Goal: Information Seeking & Learning: Learn about a topic

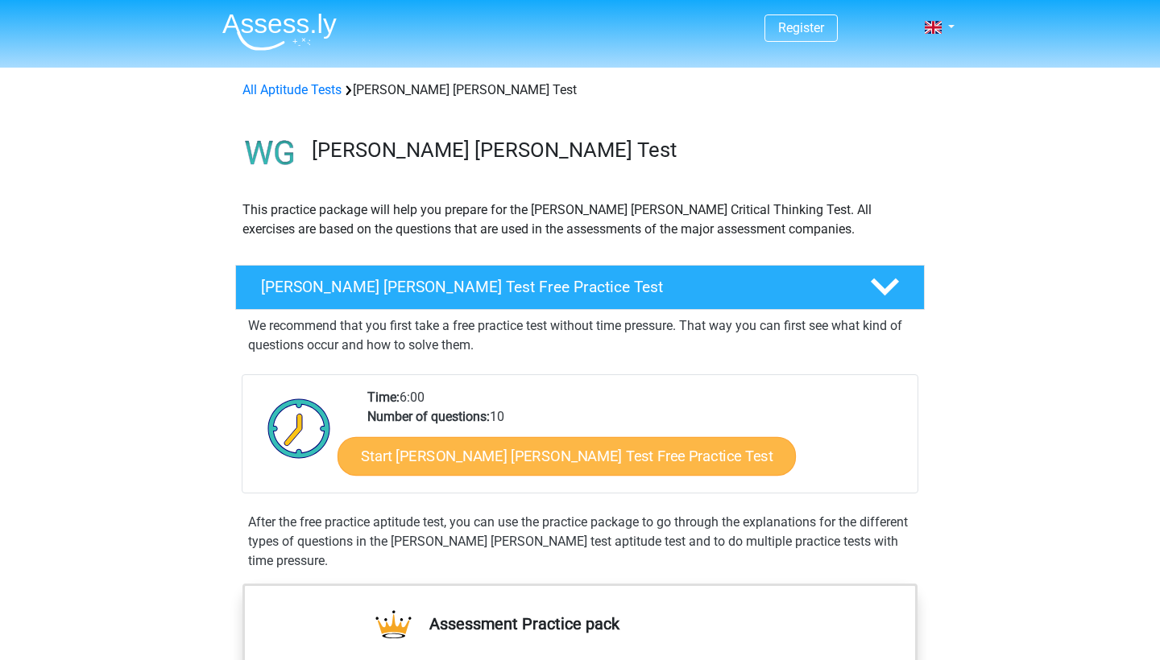
click at [519, 463] on link "Start [PERSON_NAME] [PERSON_NAME] Test Free Practice Test" at bounding box center [566, 456] width 458 height 39
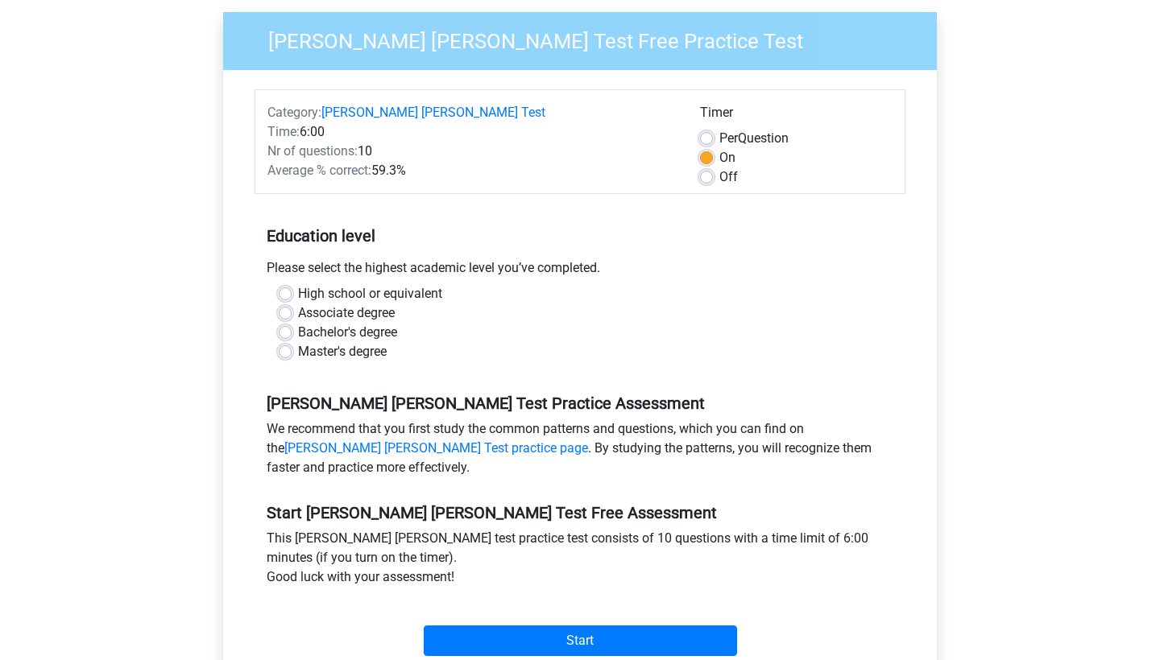
scroll to position [135, 0]
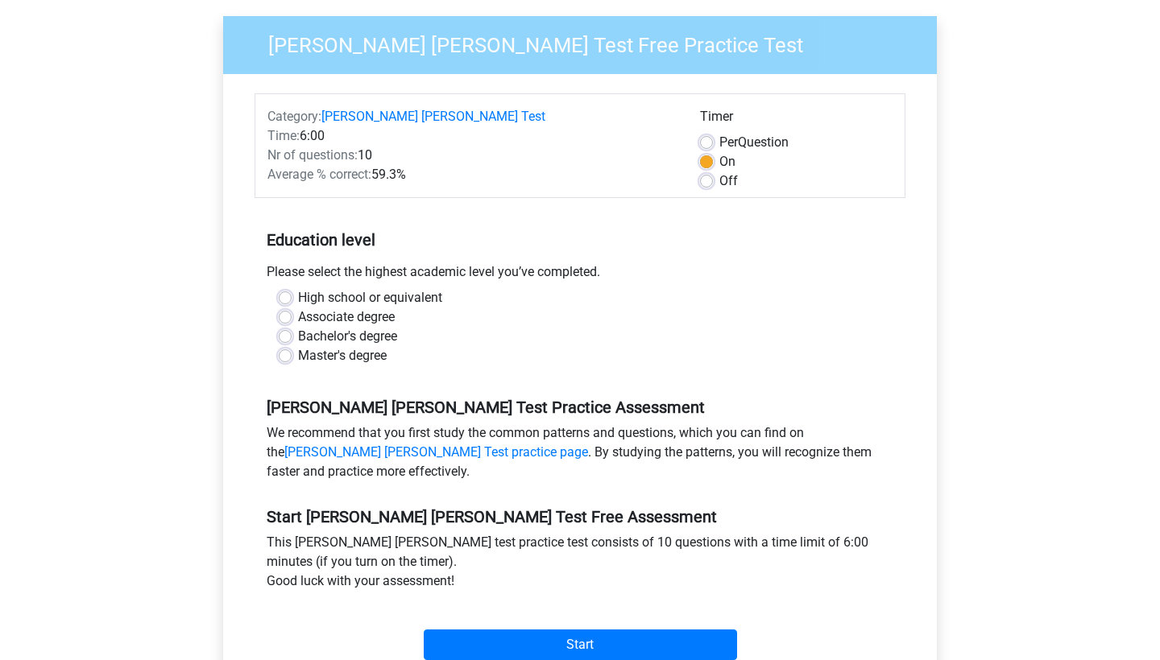
click at [298, 288] on label "High school or equivalent" at bounding box center [370, 297] width 144 height 19
click at [281, 288] on input "High school or equivalent" at bounding box center [285, 296] width 13 height 16
radio input "true"
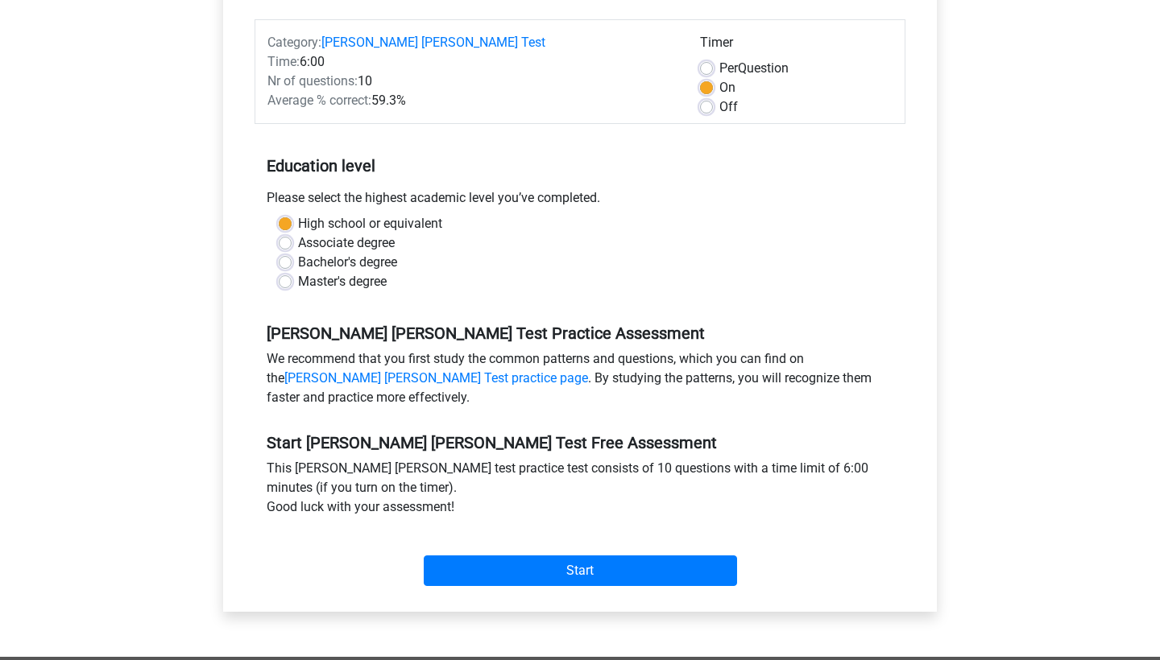
scroll to position [231, 0]
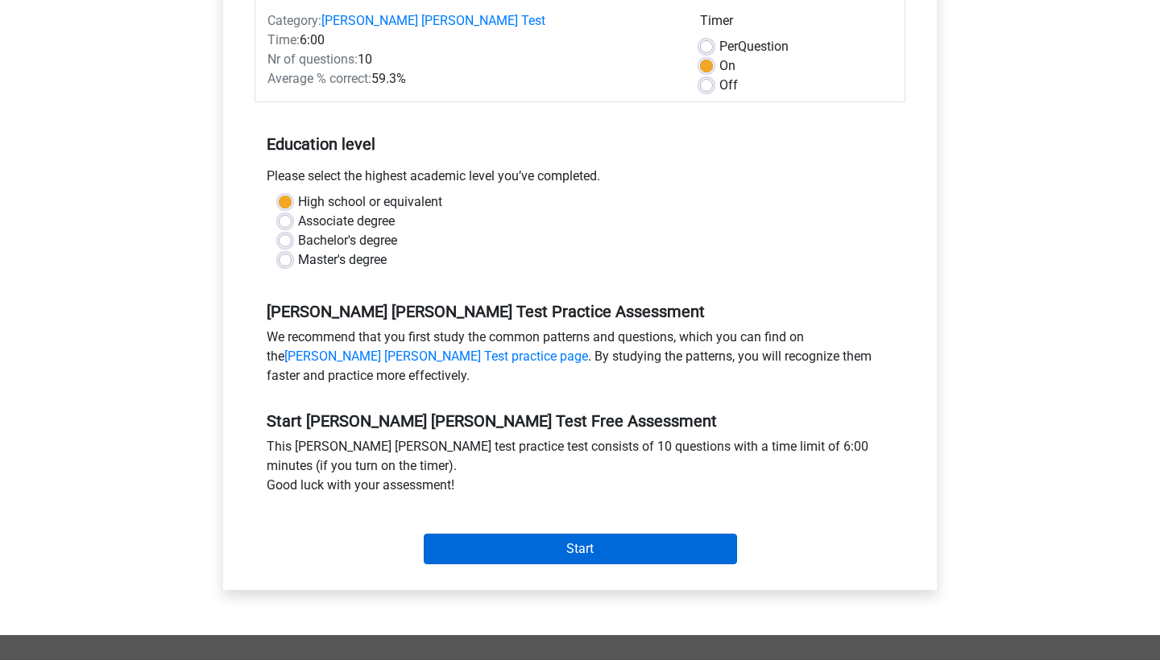
click at [589, 534] on input "Start" at bounding box center [580, 549] width 313 height 31
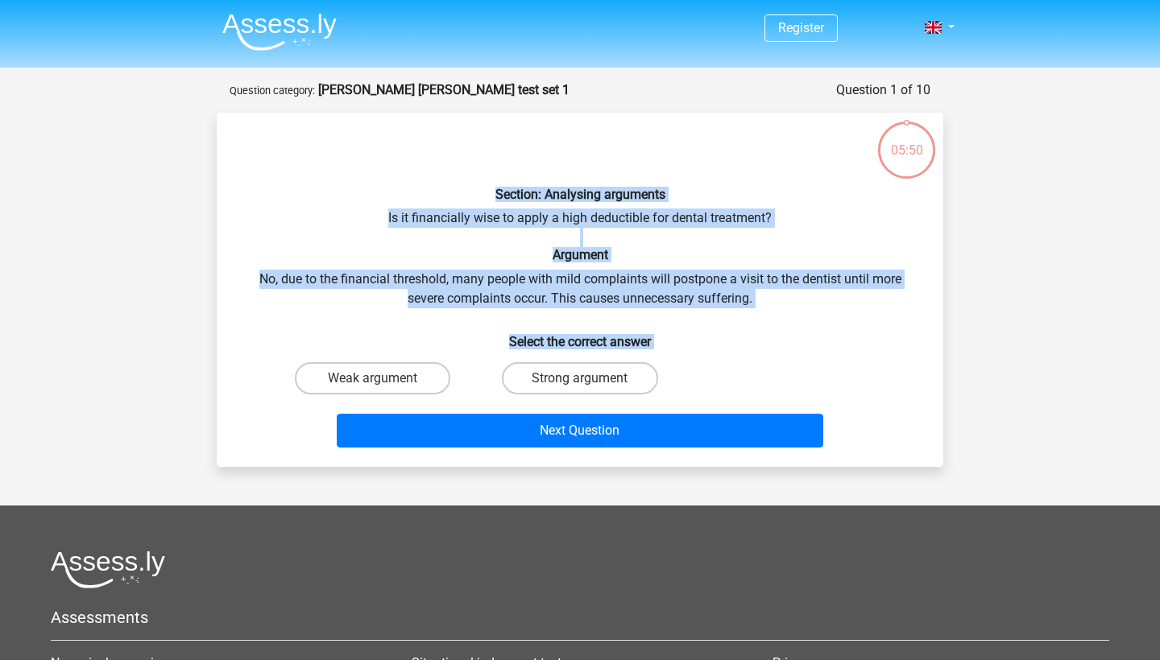
drag, startPoint x: 484, startPoint y: 191, endPoint x: 660, endPoint y: 373, distance: 252.9
click at [660, 373] on div "Section: Analysing arguments Is it financially wise to apply a high deductible …" at bounding box center [579, 290] width 713 height 329
copy div "Section: Analysing arguments Is it financially wise to apply a high deductible …"
click at [718, 178] on div "Section: Analysing arguments Is it financially wise to apply a high deductible …" at bounding box center [579, 290] width 713 height 329
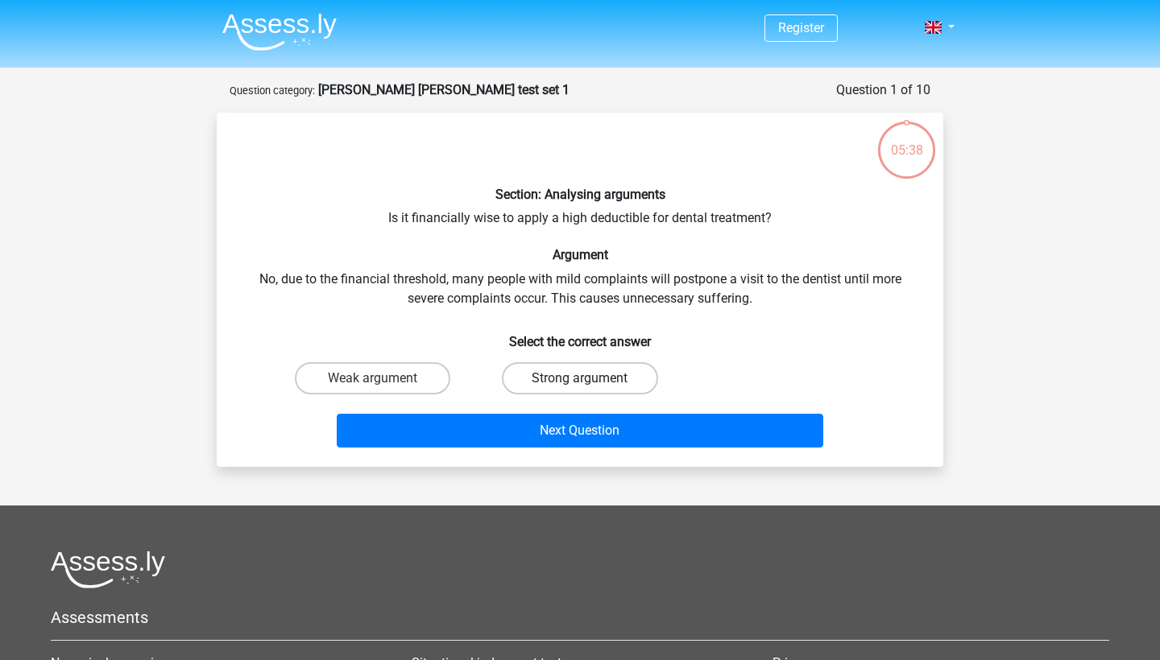
click at [566, 378] on label "Strong argument" at bounding box center [579, 378] width 155 height 32
click at [580, 378] on input "Strong argument" at bounding box center [585, 383] width 10 height 10
radio input "true"
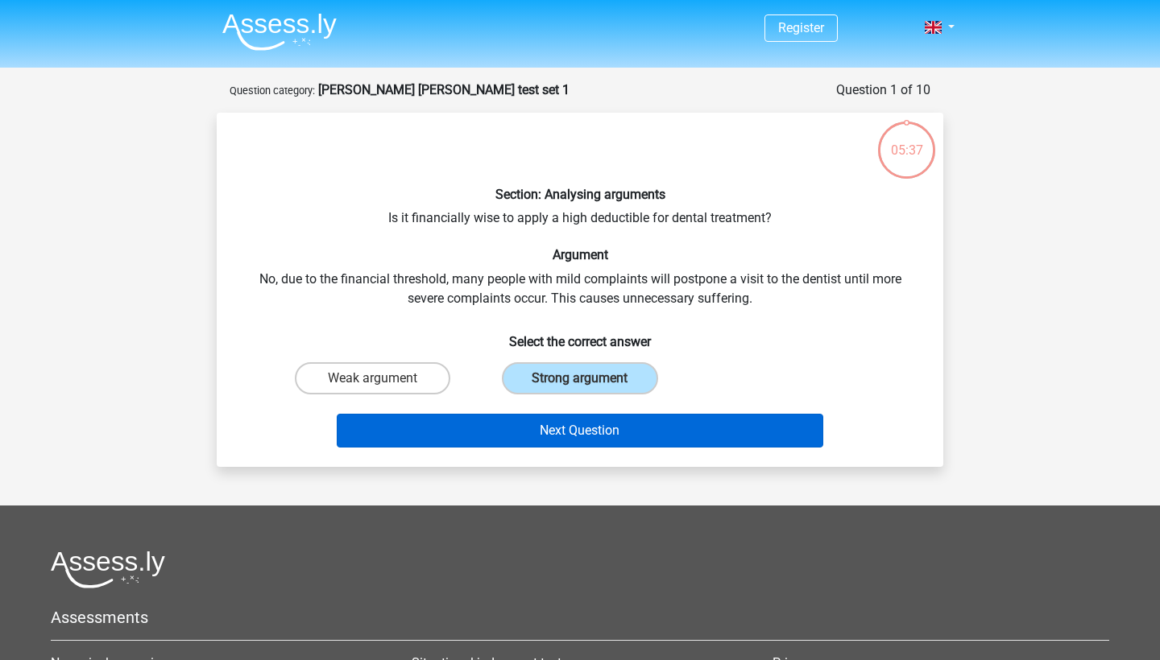
click at [590, 433] on button "Next Question" at bounding box center [580, 431] width 487 height 34
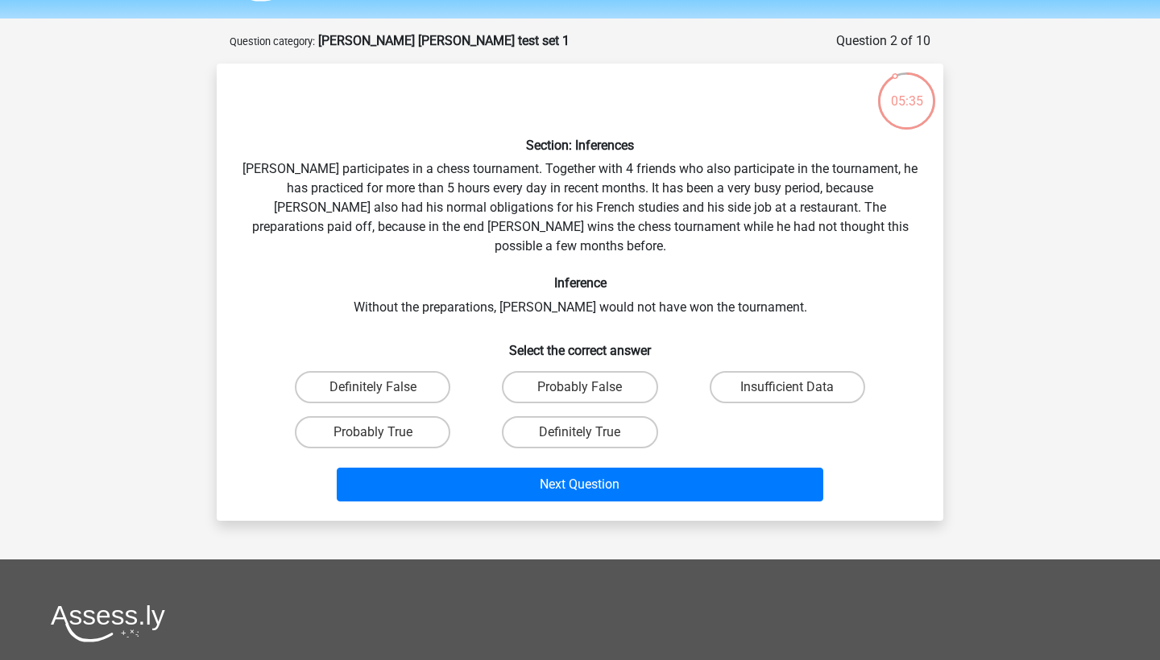
scroll to position [44, 0]
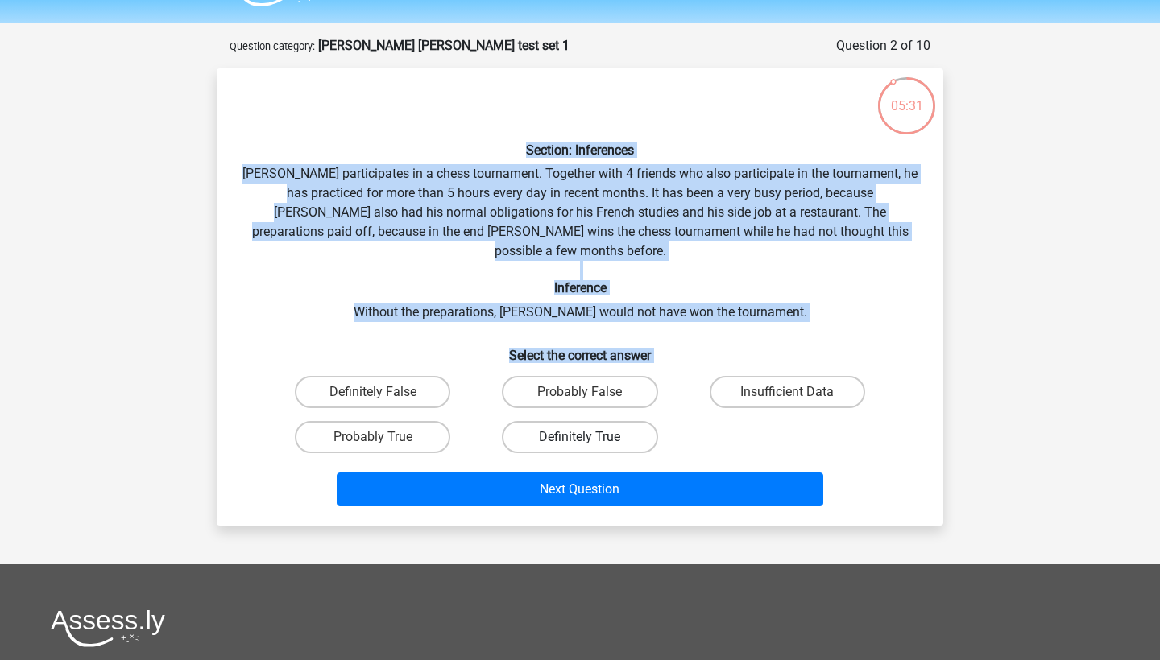
drag, startPoint x: 517, startPoint y: 149, endPoint x: 655, endPoint y: 421, distance: 305.4
click at [655, 421] on div "Section: Inferences Pablo participates in a chess tournament. Together with 4 f…" at bounding box center [579, 297] width 713 height 432
copy div "Section: Inferences Pablo participates in a chess tournament. Together with 4 f…"
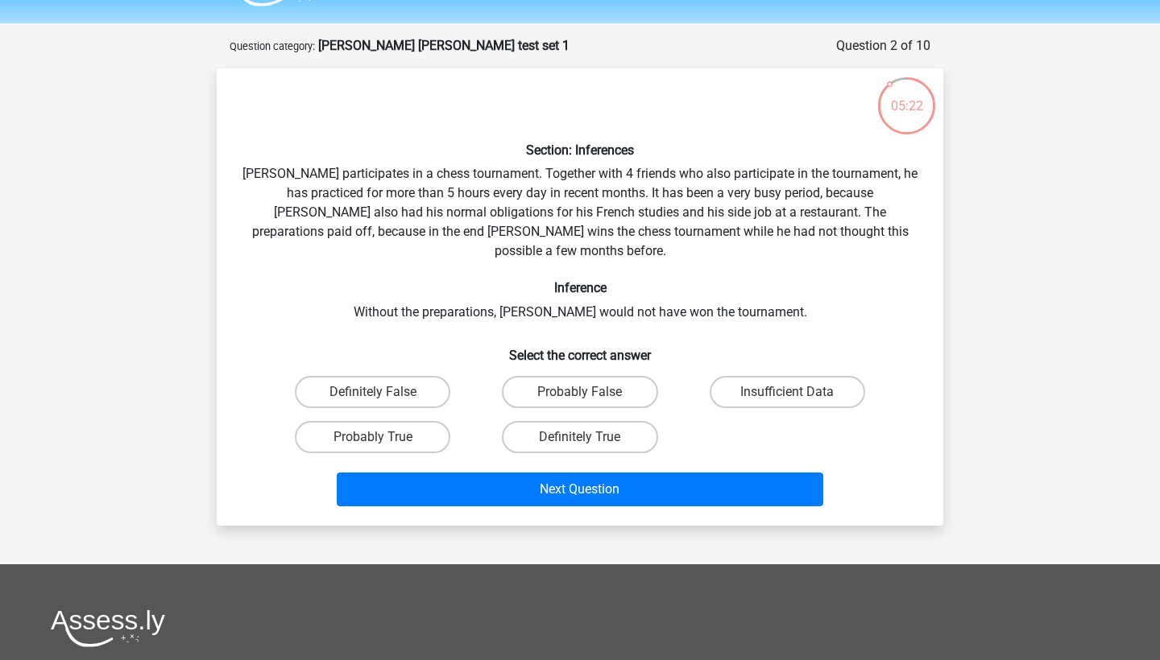
click at [698, 421] on div "Definitely False Probably False Insufficient Data Probably True Definitely True" at bounding box center [580, 415] width 622 height 90
click at [374, 421] on label "Probably True" at bounding box center [372, 437] width 155 height 32
click at [374, 437] on input "Probably True" at bounding box center [378, 442] width 10 height 10
radio input "true"
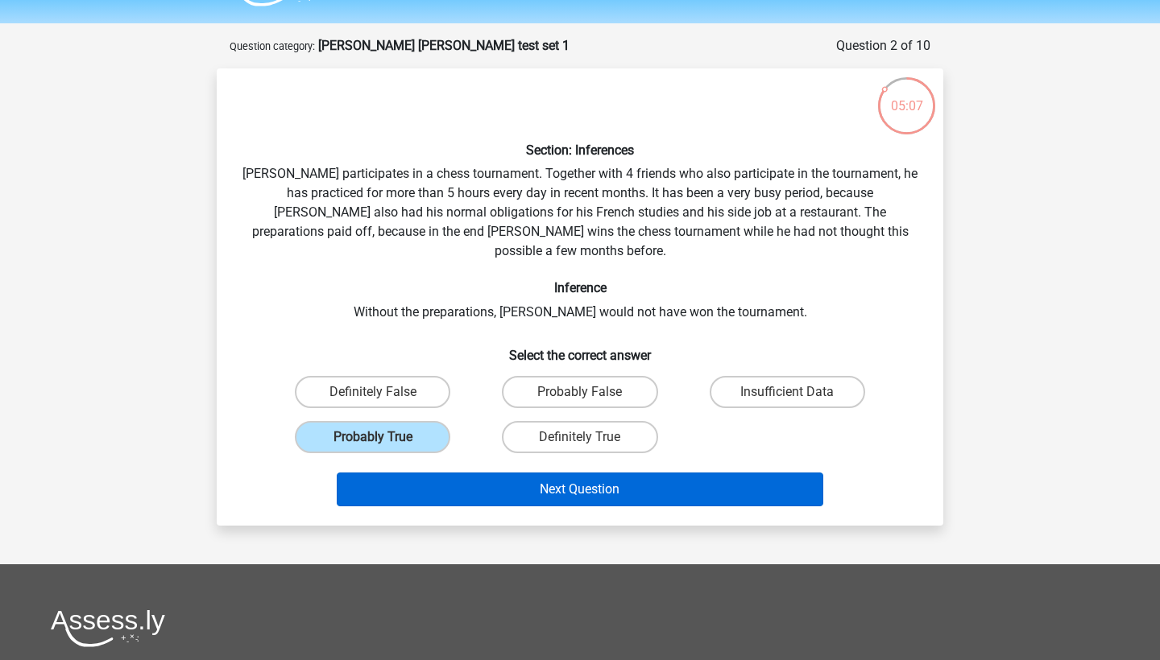
click at [579, 473] on button "Next Question" at bounding box center [580, 490] width 487 height 34
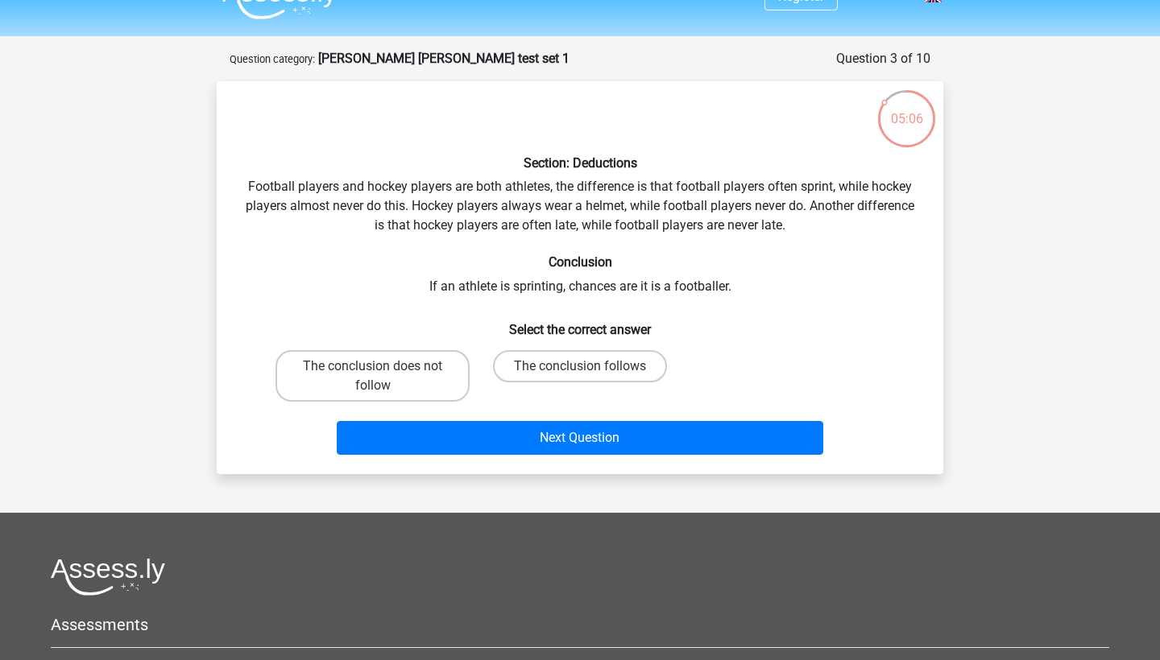
scroll to position [0, 0]
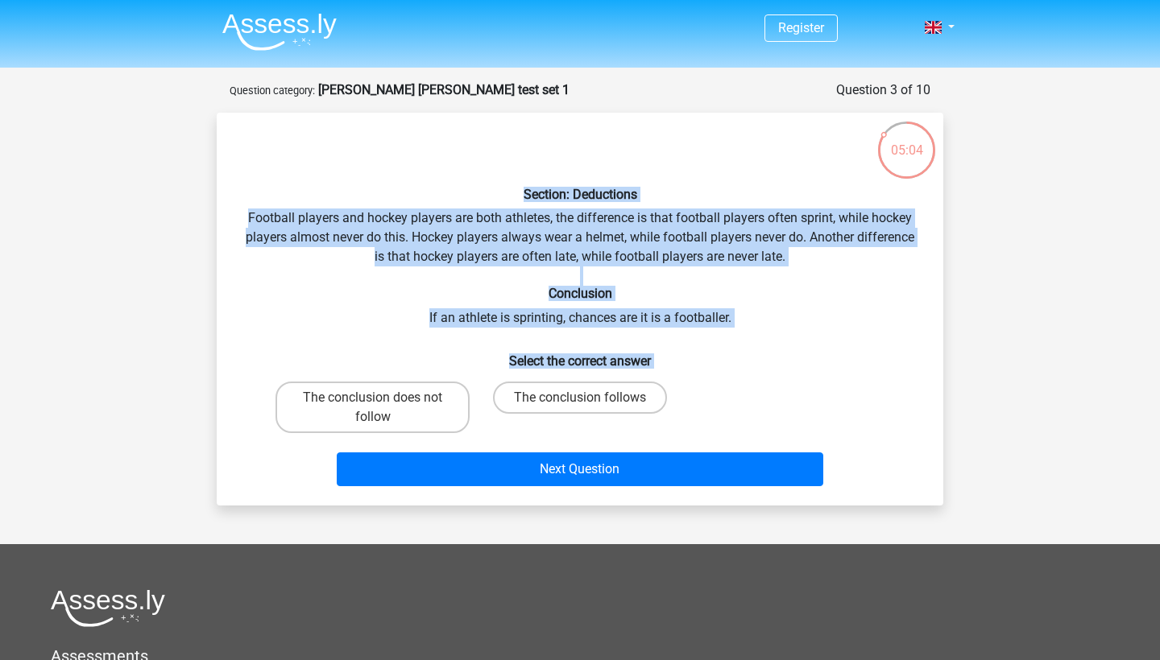
drag, startPoint x: 519, startPoint y: 194, endPoint x: 681, endPoint y: 404, distance: 265.8
click at [681, 404] on div "Section: Deductions Football players and hockey players are both athletes, the …" at bounding box center [579, 309] width 713 height 367
copy div "Section: Deductions Football players and hockey players are both athletes, the …"
click at [626, 394] on label "The conclusion follows" at bounding box center [580, 398] width 174 height 32
click at [590, 398] on input "The conclusion follows" at bounding box center [585, 403] width 10 height 10
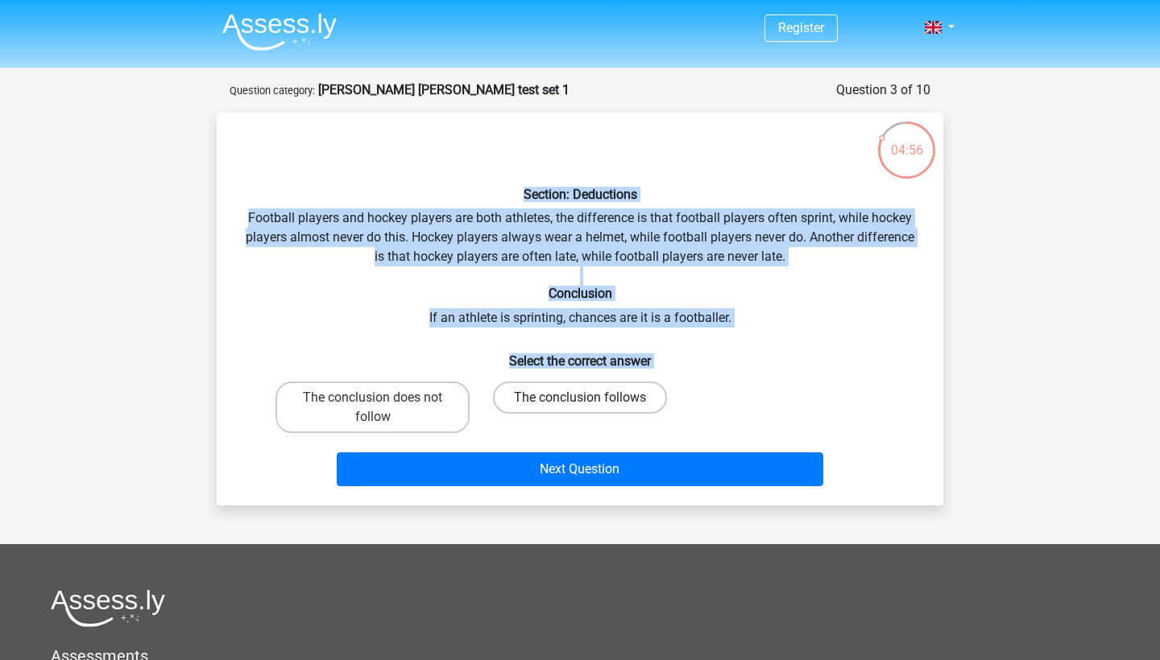
radio input "true"
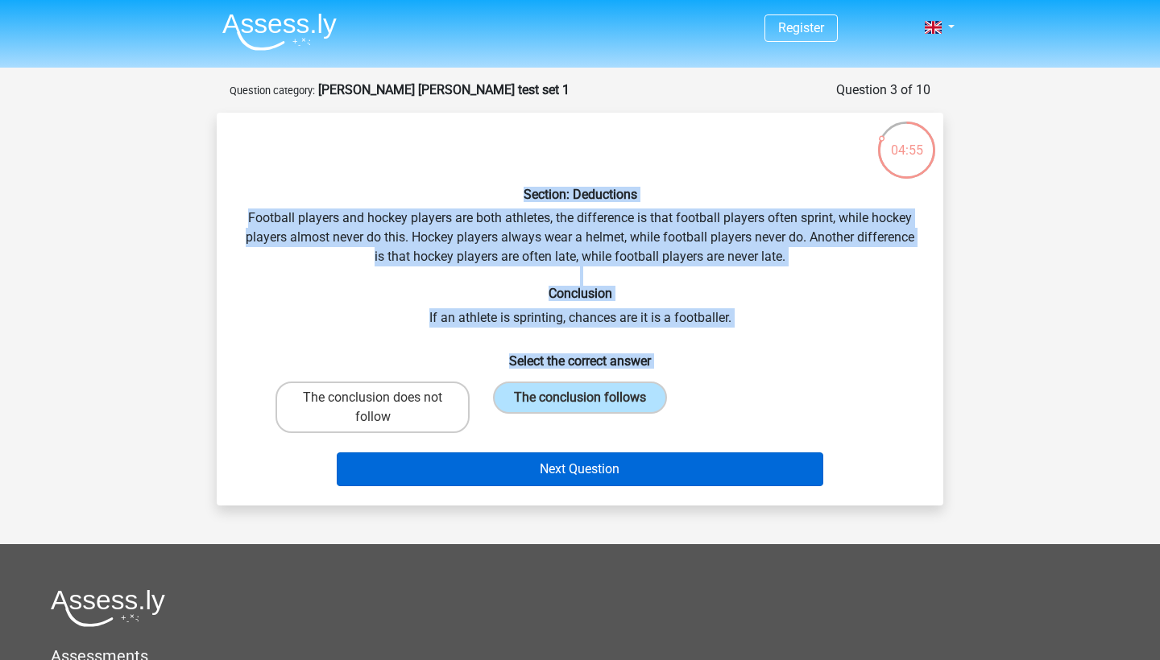
click at [628, 467] on button "Next Question" at bounding box center [580, 470] width 487 height 34
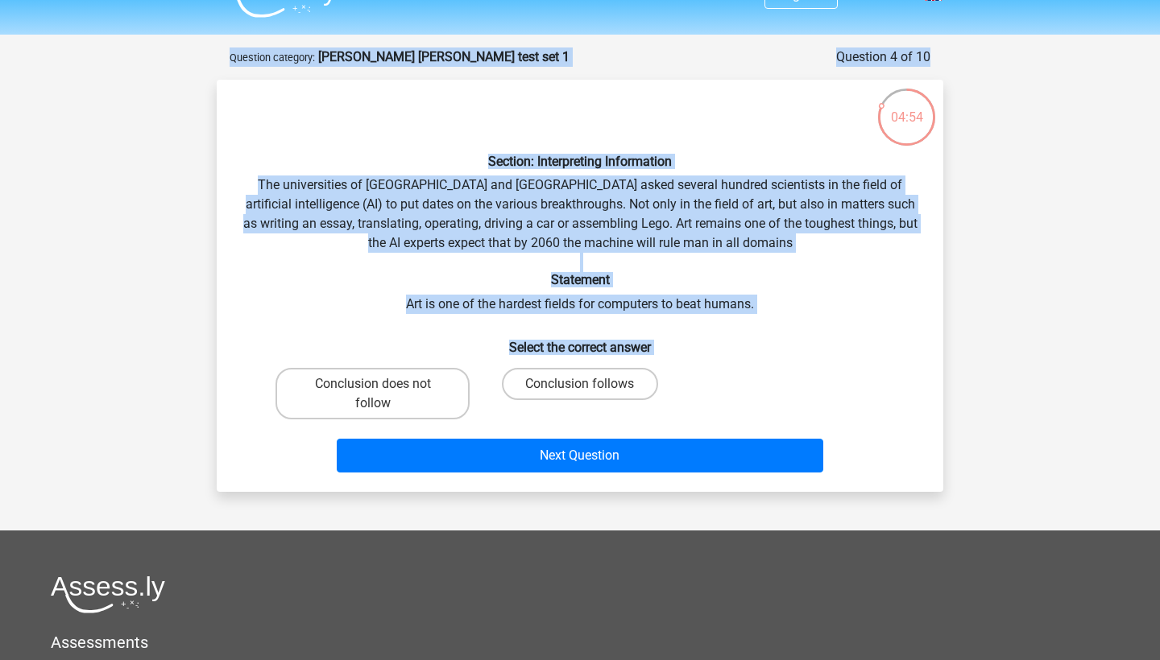
scroll to position [29, 0]
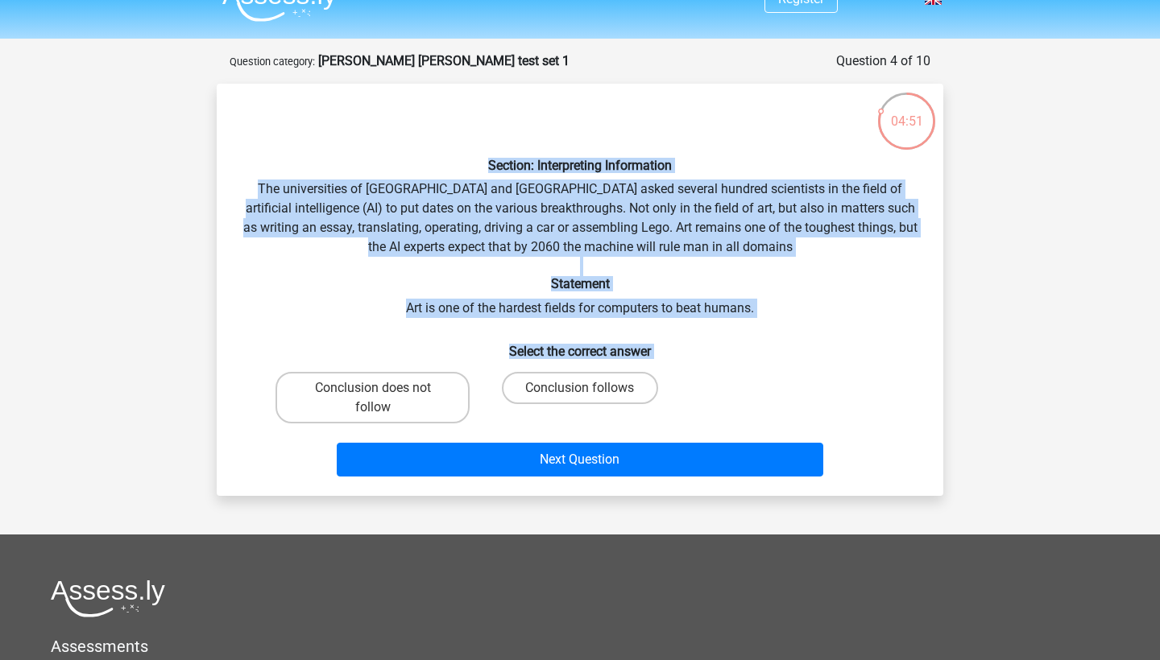
drag, startPoint x: 471, startPoint y: 163, endPoint x: 670, endPoint y: 395, distance: 305.5
click at [670, 395] on div "Section: Interpreting Information The universities of Oxford and Yale asked sev…" at bounding box center [579, 290] width 713 height 387
copy div "Section: Interpreting Information The universities of Oxford and Yale asked sev…"
click at [575, 386] on label "Conclusion follows" at bounding box center [579, 388] width 155 height 32
click at [580, 388] on input "Conclusion follows" at bounding box center [585, 393] width 10 height 10
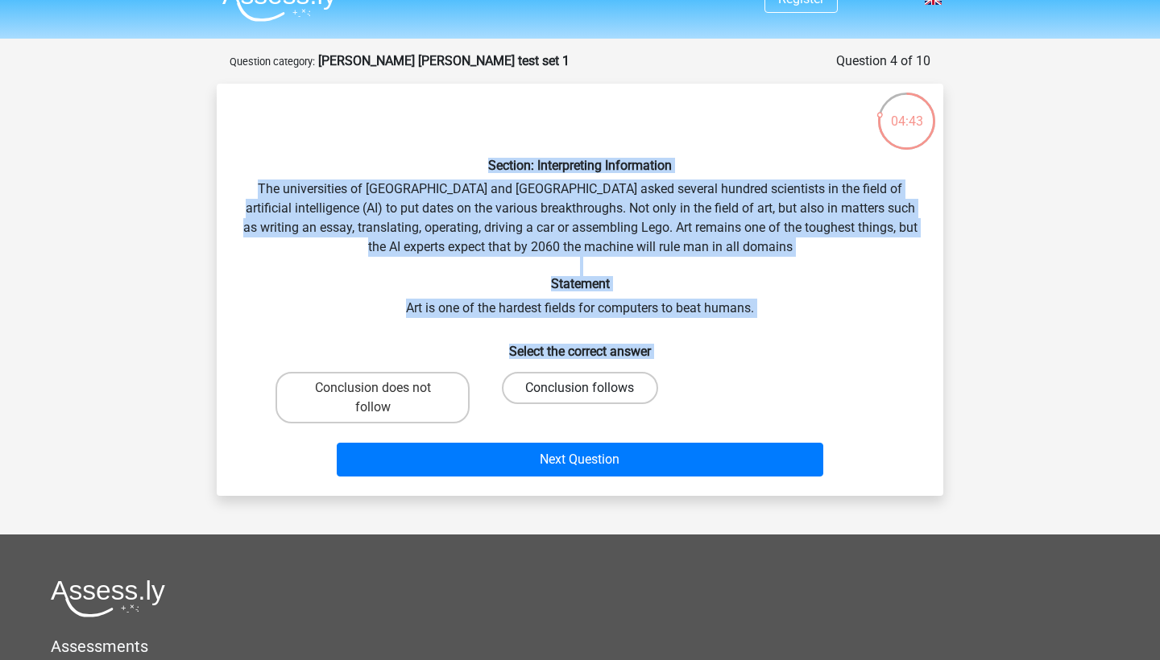
radio input "true"
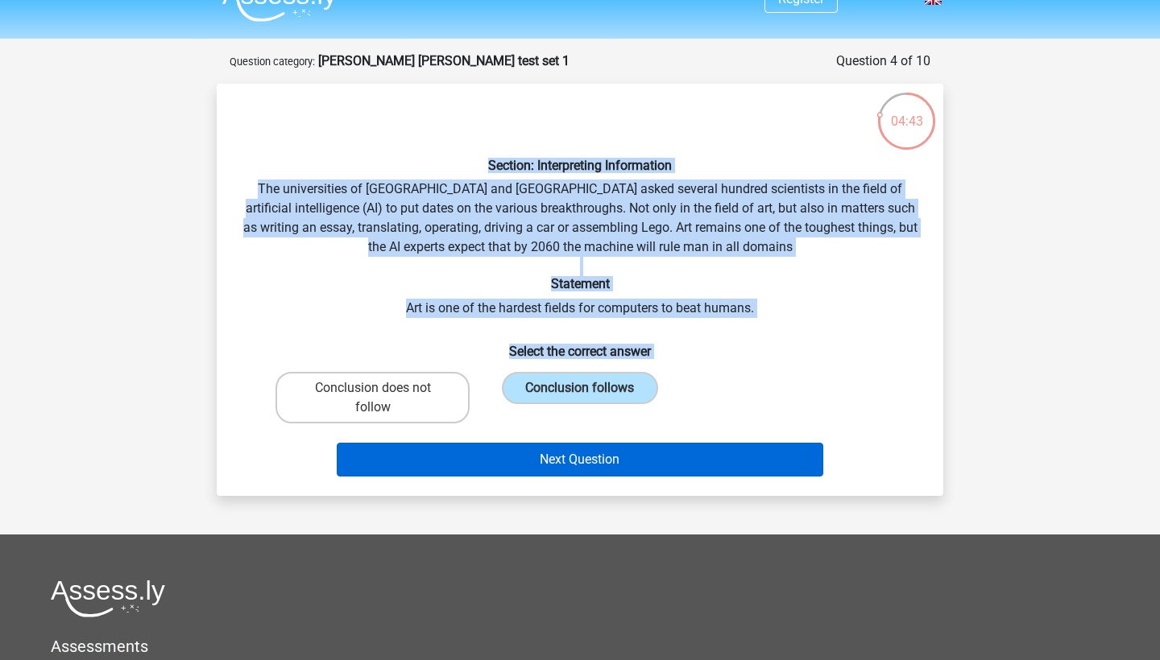
click at [586, 467] on button "Next Question" at bounding box center [580, 460] width 487 height 34
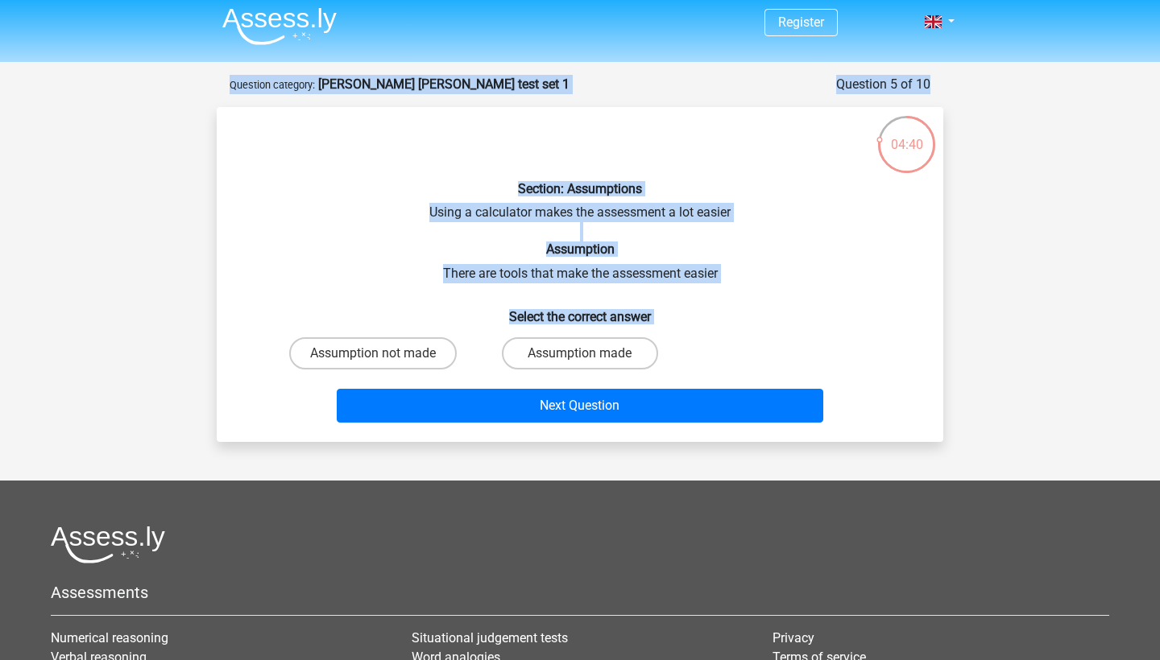
scroll to position [0, 0]
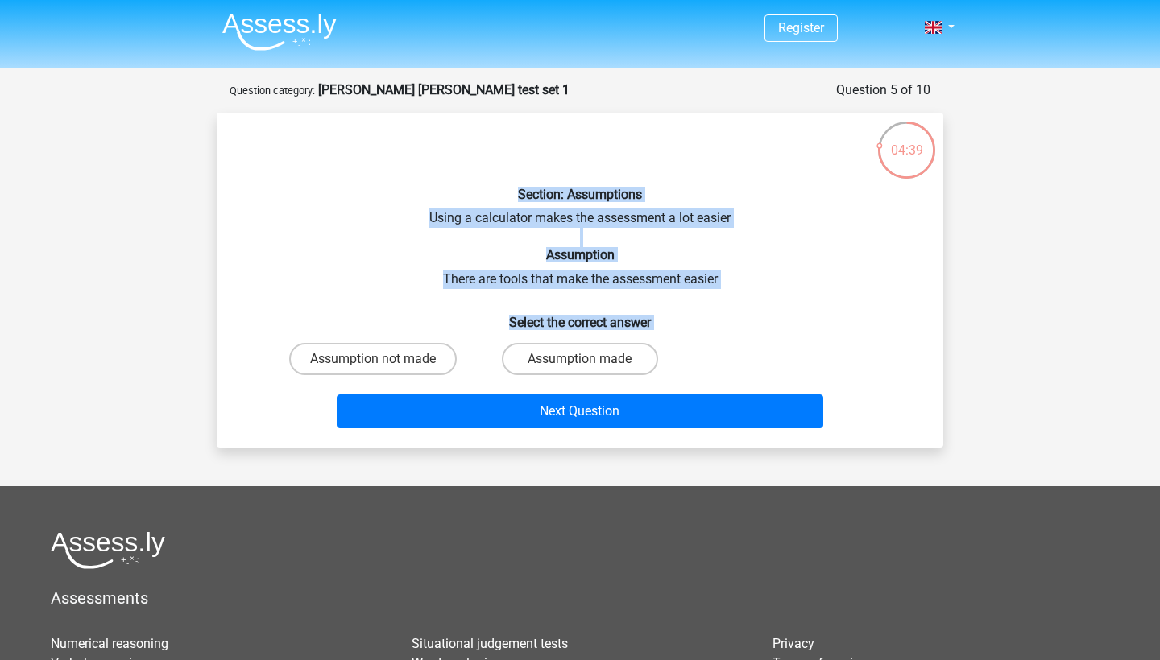
drag, startPoint x: 509, startPoint y: 190, endPoint x: 679, endPoint y: 358, distance: 238.6
click at [679, 358] on div "Section: Assumptions Using a calculator makes the assessment a lot easier Assum…" at bounding box center [579, 280] width 713 height 309
copy div "Section: Assumptions Using a calculator makes the assessment a lot easier Assum…"
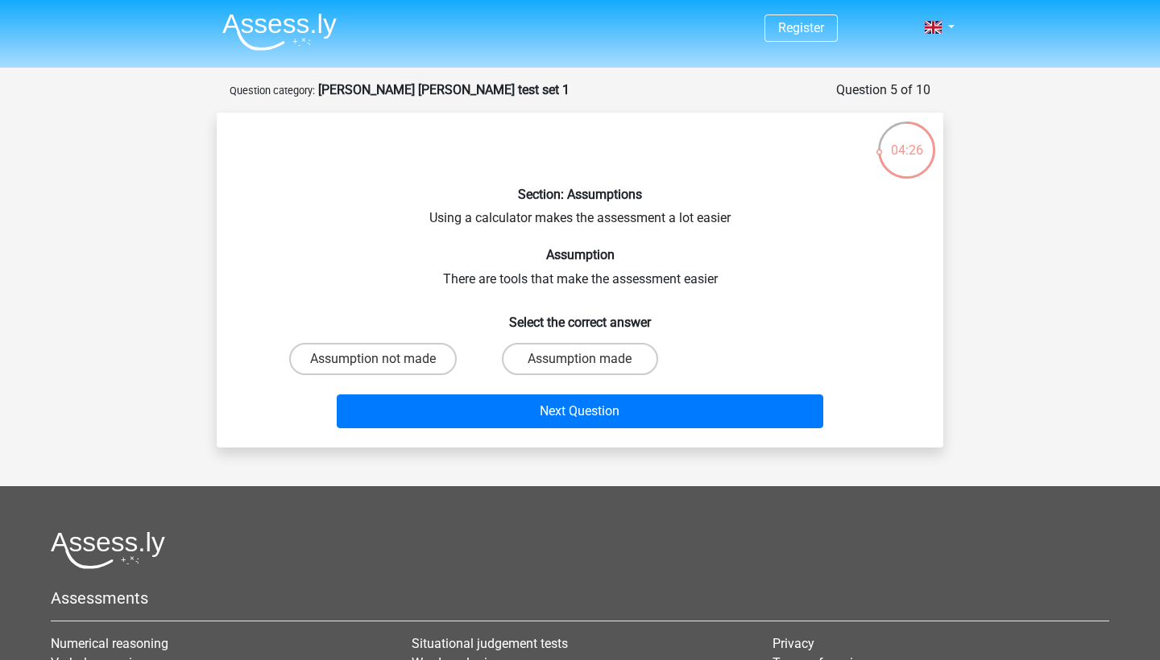
click at [776, 357] on div "Assumption not made Assumption made" at bounding box center [580, 359] width 622 height 45
click at [606, 362] on label "Assumption made" at bounding box center [579, 359] width 155 height 32
click at [590, 362] on input "Assumption made" at bounding box center [585, 364] width 10 height 10
radio input "true"
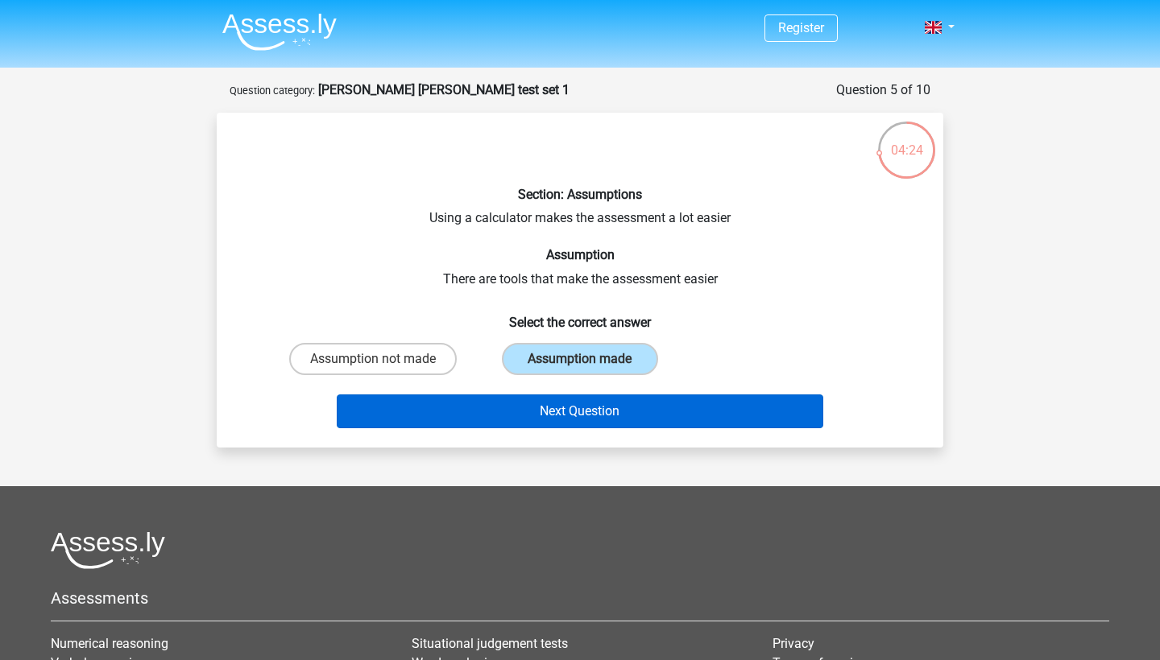
click at [622, 416] on button "Next Question" at bounding box center [580, 412] width 487 height 34
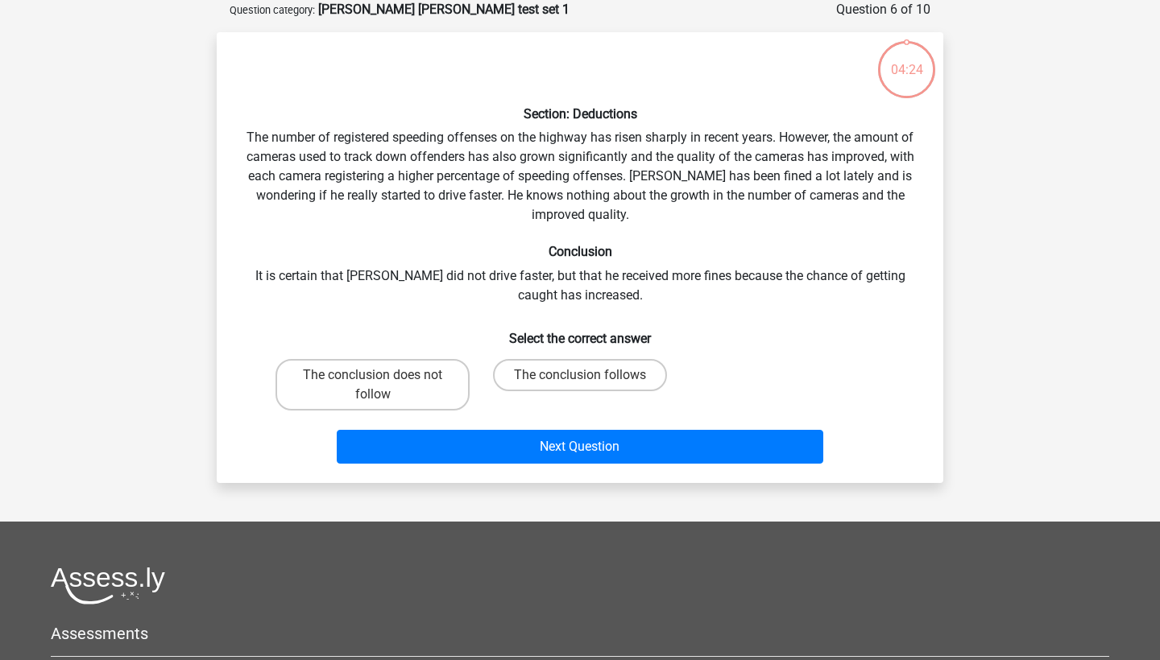
scroll to position [50, 0]
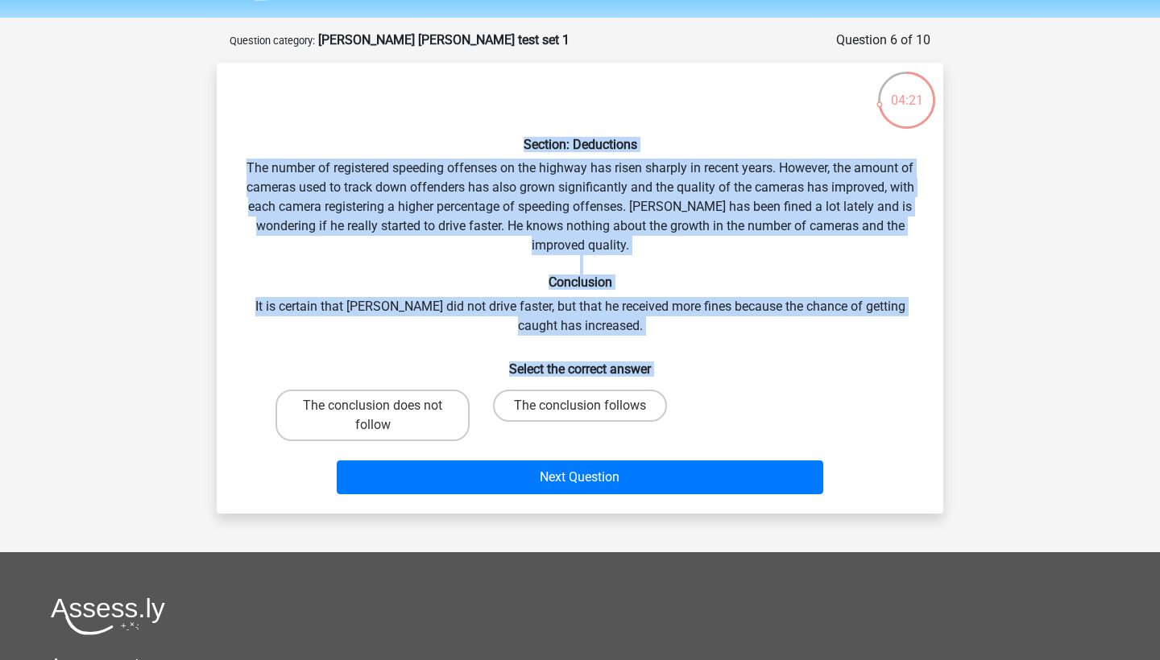
drag, startPoint x: 511, startPoint y: 139, endPoint x: 677, endPoint y: 403, distance: 311.2
click at [677, 403] on div "Section: Deductions The number of registered speeding offenses on the highway h…" at bounding box center [579, 288] width 713 height 425
copy div "Section: Deductions The number of registered speeding offenses on the highway h…"
click at [420, 406] on label "The conclusion does not follow" at bounding box center [372, 416] width 194 height 52
click at [383, 406] on input "The conclusion does not follow" at bounding box center [378, 411] width 10 height 10
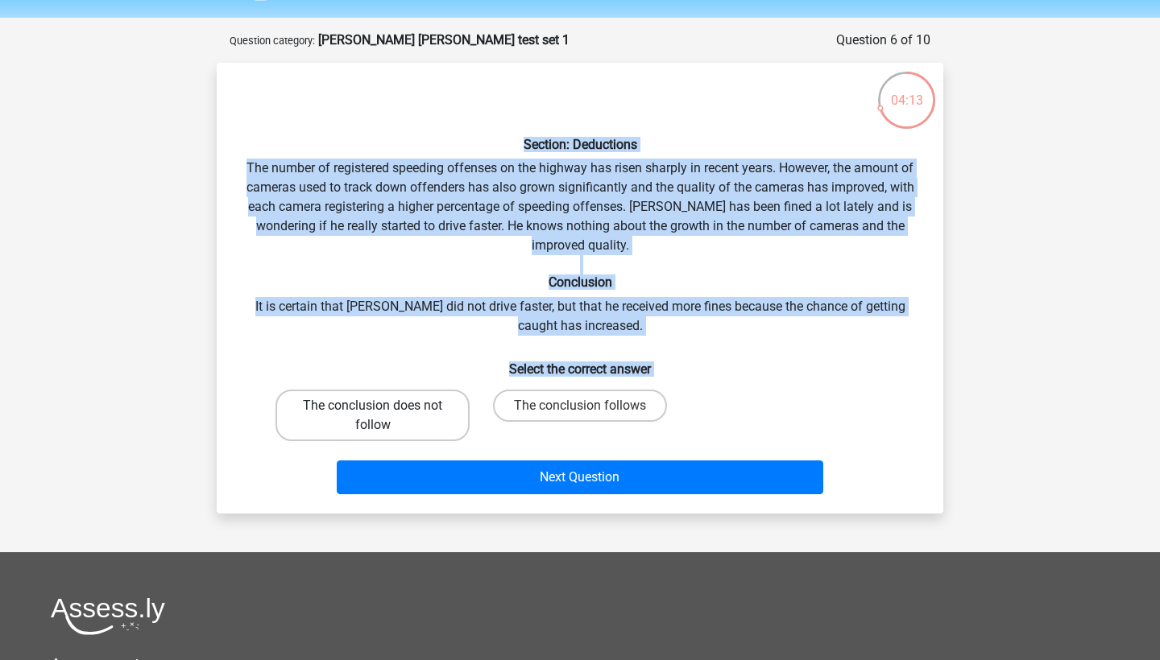
radio input "true"
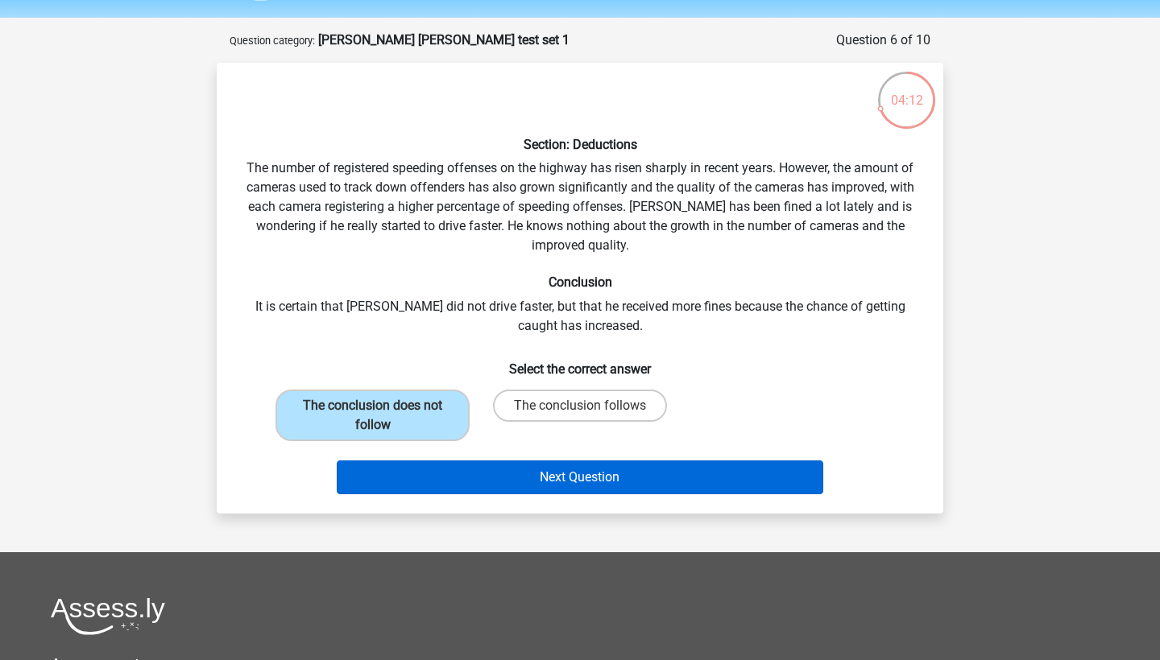
click at [515, 467] on button "Next Question" at bounding box center [580, 478] width 487 height 34
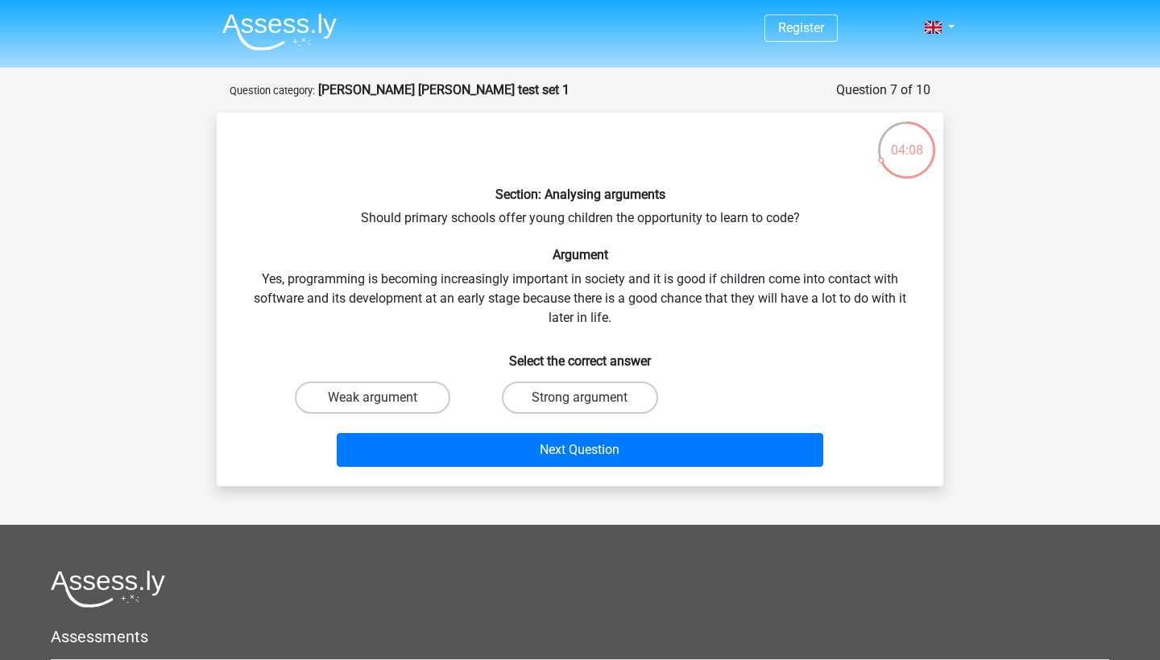
scroll to position [0, 0]
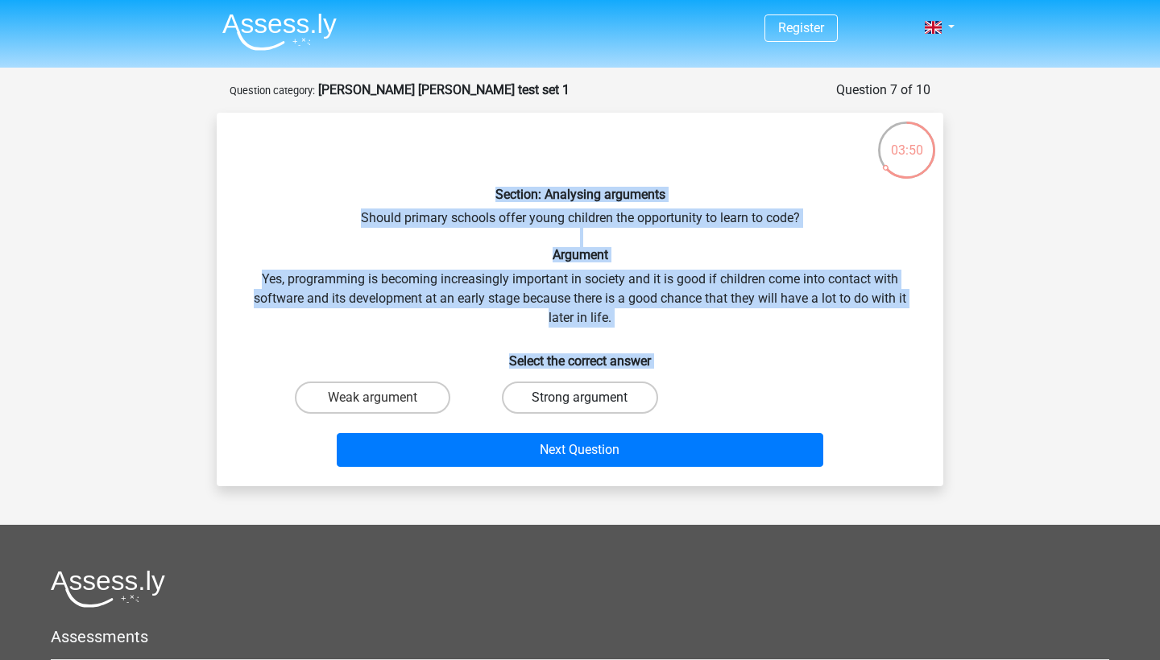
drag, startPoint x: 484, startPoint y: 192, endPoint x: 656, endPoint y: 391, distance: 263.8
click at [656, 391] on div "Section: Analysing arguments Should primary schools offer young children the op…" at bounding box center [579, 300] width 713 height 348
copy div "Section: Analysing arguments Should primary schools offer young children the op…"
click at [740, 344] on h6 "Select the correct answer" at bounding box center [579, 355] width 675 height 28
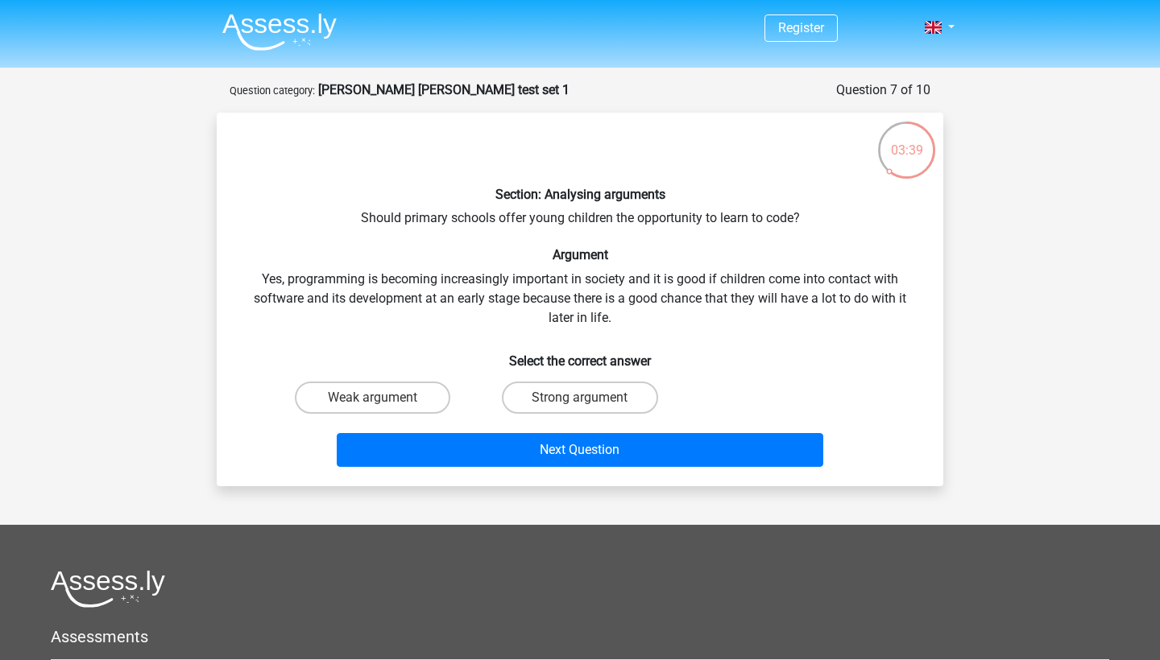
click at [587, 403] on input "Strong argument" at bounding box center [585, 403] width 10 height 10
radio input "true"
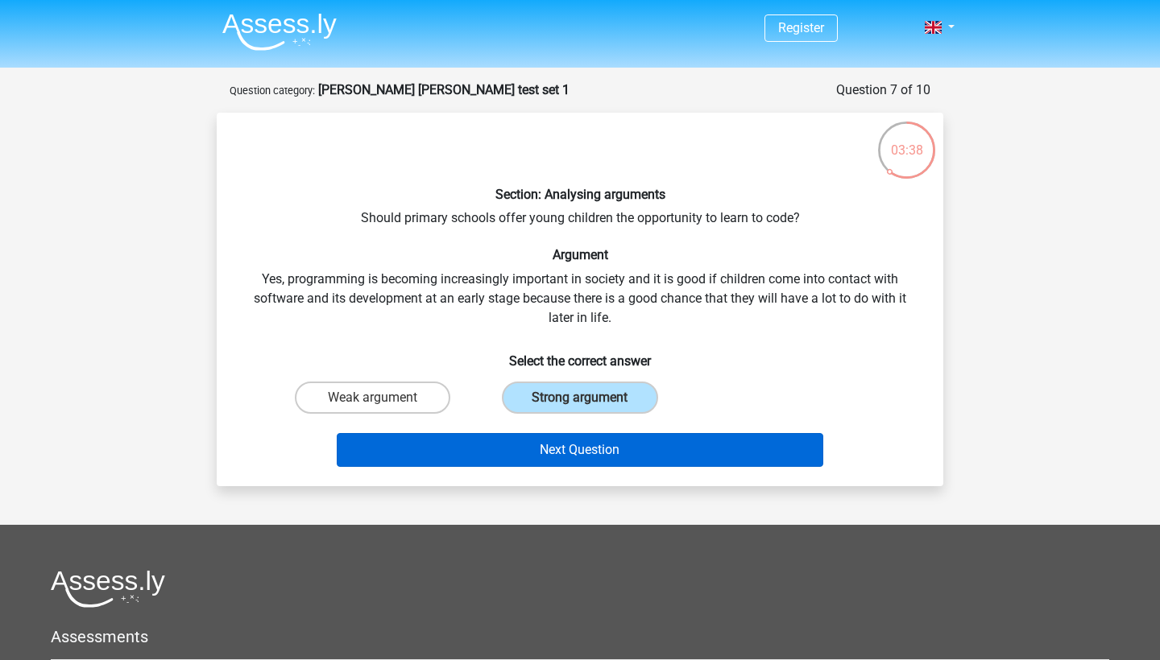
click at [612, 460] on button "Next Question" at bounding box center [580, 450] width 487 height 34
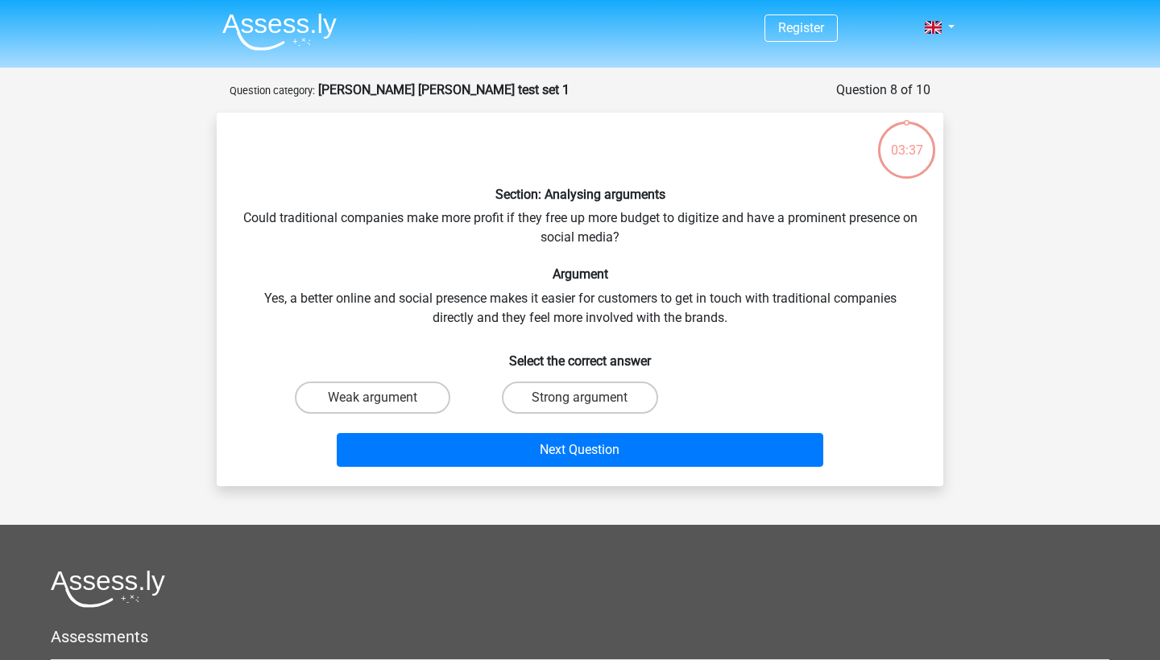
scroll to position [81, 0]
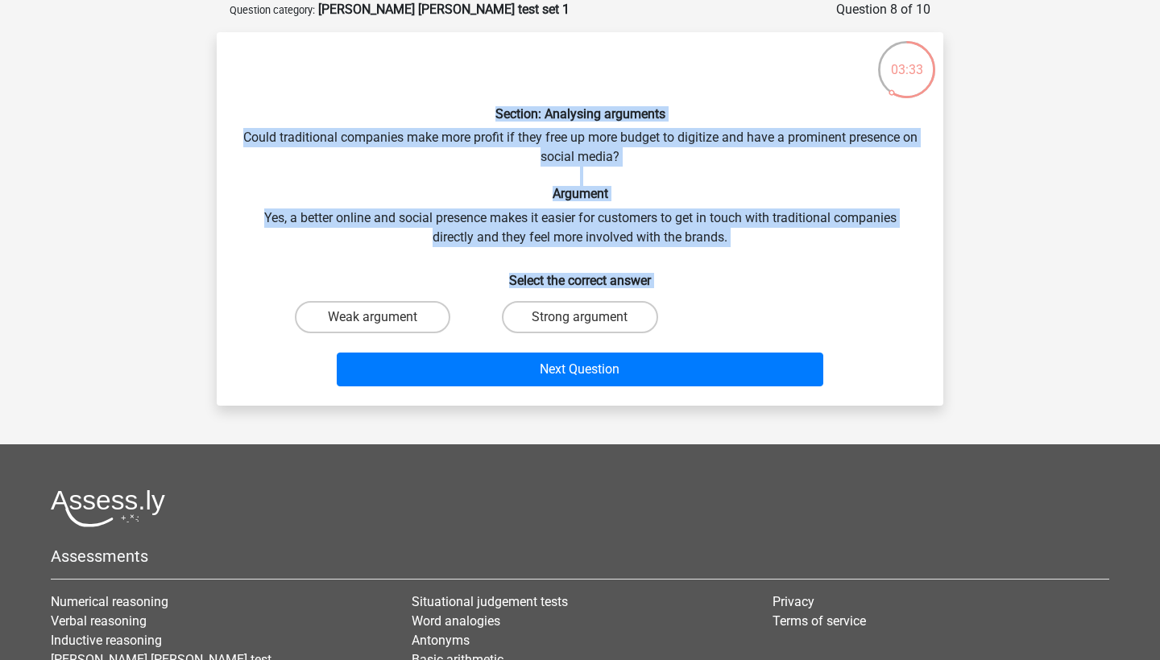
drag, startPoint x: 482, startPoint y: 109, endPoint x: 680, endPoint y: 308, distance: 281.9
click at [680, 308] on div "Section: Analysing arguments Could traditional companies make more profit if th…" at bounding box center [579, 219] width 713 height 348
copy div "Section: Analysing arguments Could traditional companies make more profit if th…"
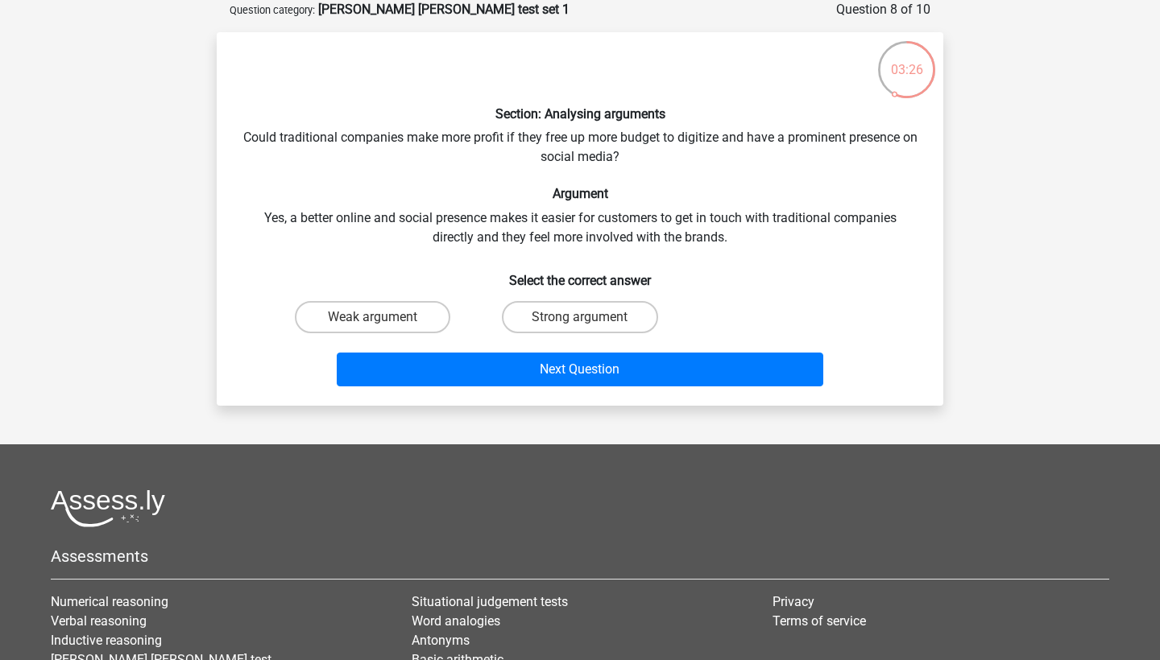
click at [713, 321] on div "Weak argument Strong argument" at bounding box center [580, 317] width 622 height 45
click at [634, 318] on label "Strong argument" at bounding box center [579, 317] width 155 height 32
click at [590, 318] on input "Strong argument" at bounding box center [585, 322] width 10 height 10
radio input "true"
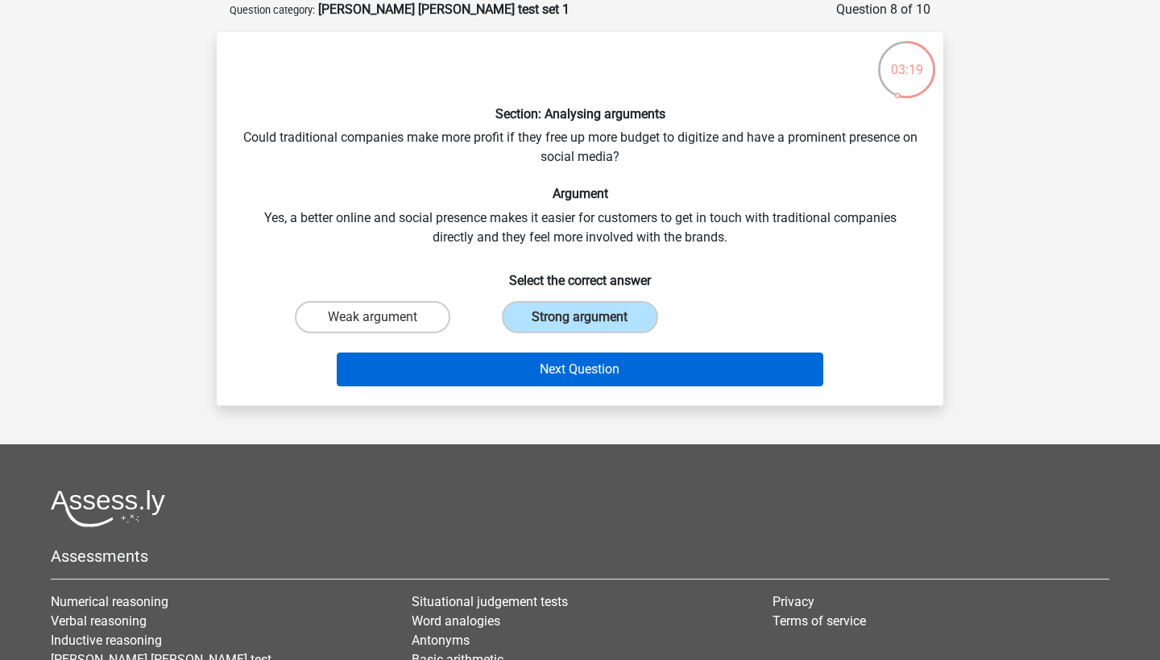
click at [693, 367] on button "Next Question" at bounding box center [580, 370] width 487 height 34
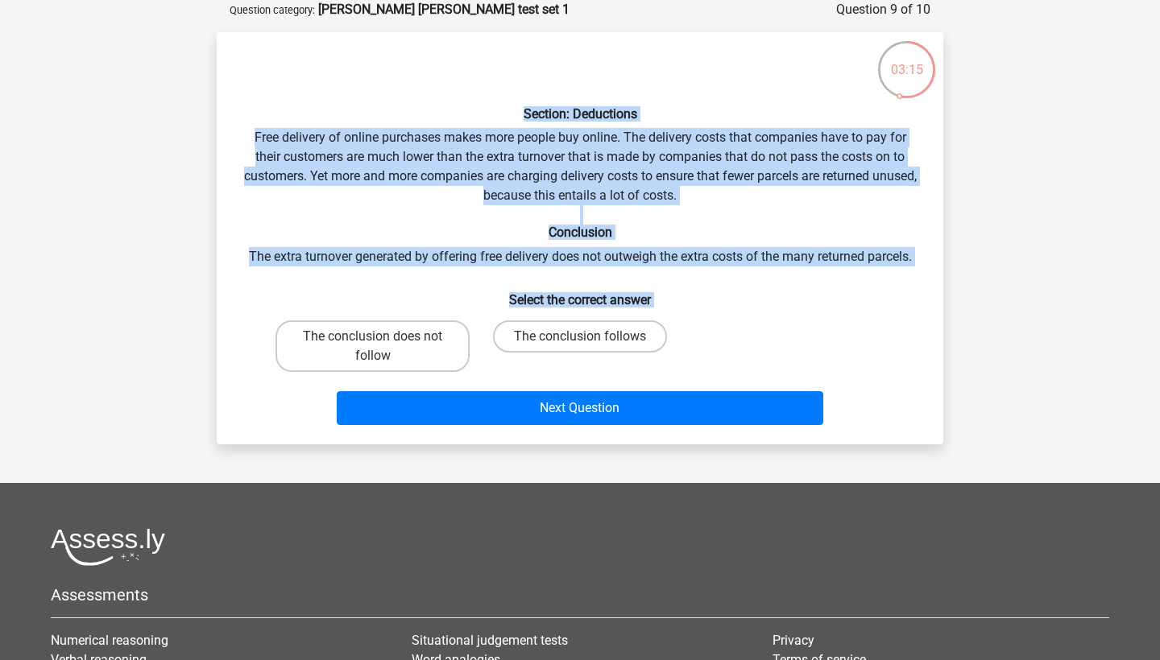
drag, startPoint x: 515, startPoint y: 112, endPoint x: 682, endPoint y: 333, distance: 277.0
click at [682, 333] on div "Section: Deductions Free delivery of online purchases makes more people buy onl…" at bounding box center [579, 238] width 713 height 387
copy div "Section: Deductions Free delivery of online purchases makes more people buy onl…"
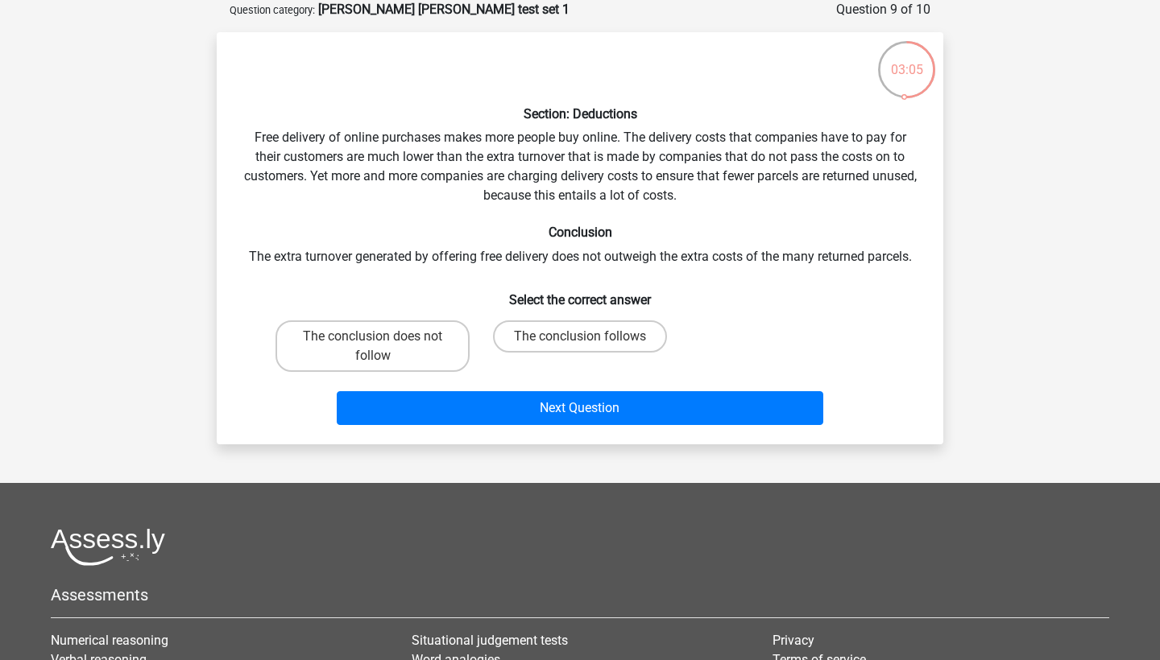
click at [780, 308] on div "Section: Deductions Free delivery of online purchases makes more people buy onl…" at bounding box center [579, 238] width 713 height 387
click at [378, 335] on label "The conclusion does not follow" at bounding box center [372, 346] width 194 height 52
click at [378, 337] on input "The conclusion does not follow" at bounding box center [378, 342] width 10 height 10
radio input "true"
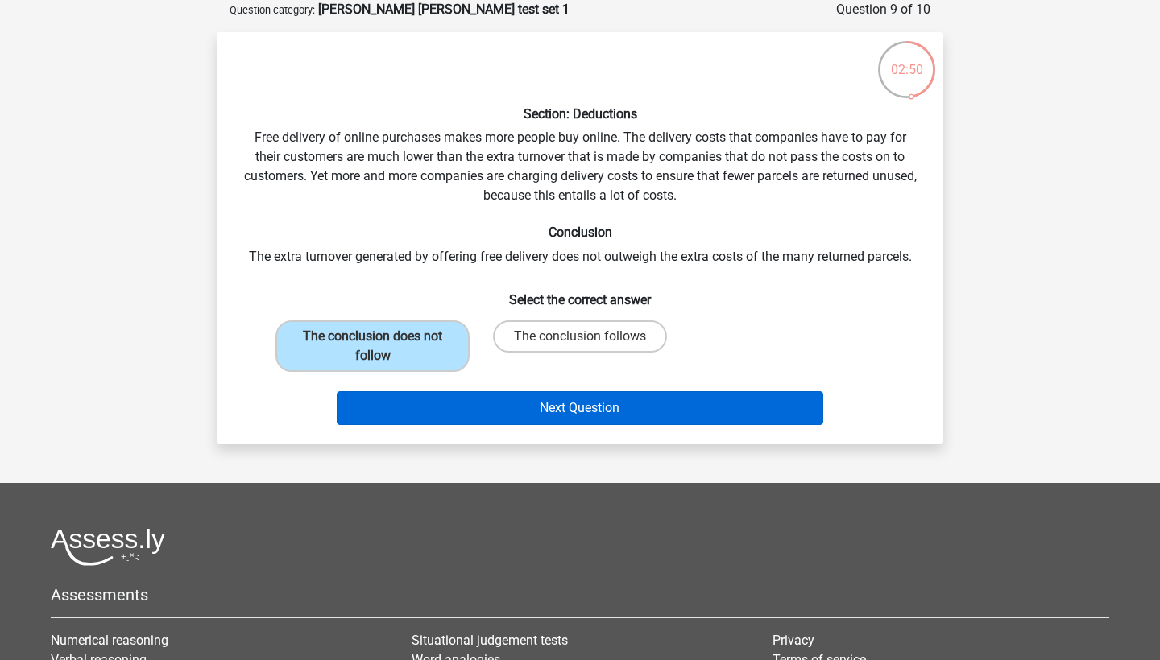
click at [564, 407] on button "Next Question" at bounding box center [580, 408] width 487 height 34
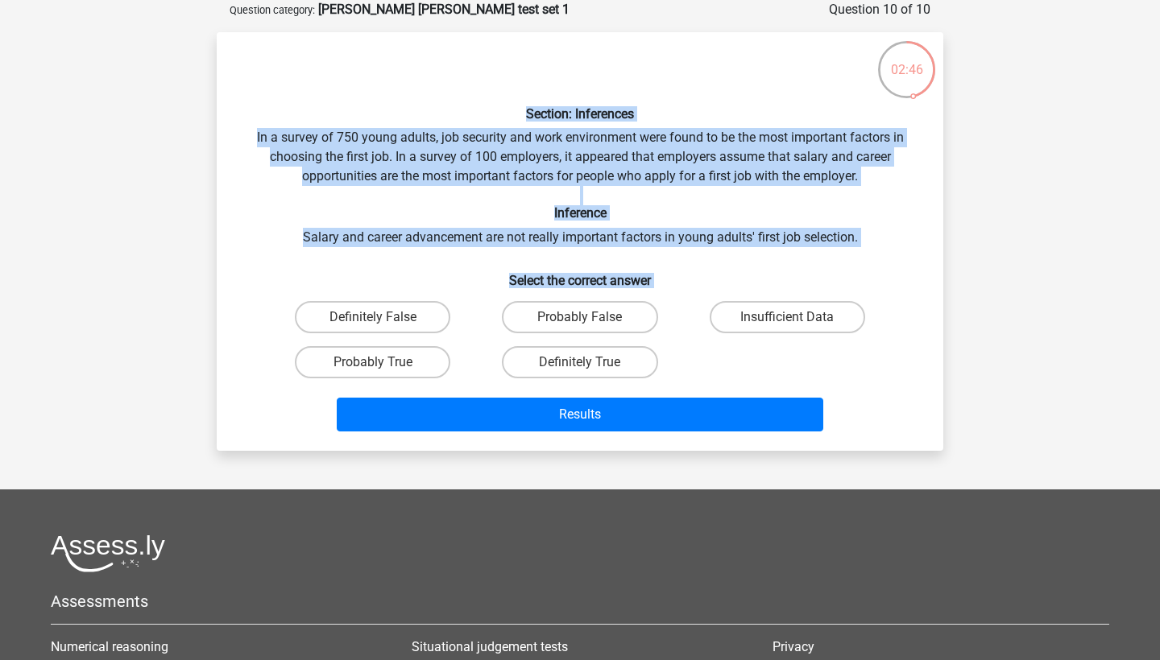
drag, startPoint x: 519, startPoint y: 114, endPoint x: 637, endPoint y: 343, distance: 257.5
click at [637, 343] on div "Section: Inferences In a survey of 750 young adults, job security and work envi…" at bounding box center [579, 241] width 713 height 393
copy div "Section: Inferences In a survey of 750 young adults, job security and work envi…"
click at [788, 210] on h6 "Inference" at bounding box center [579, 212] width 675 height 15
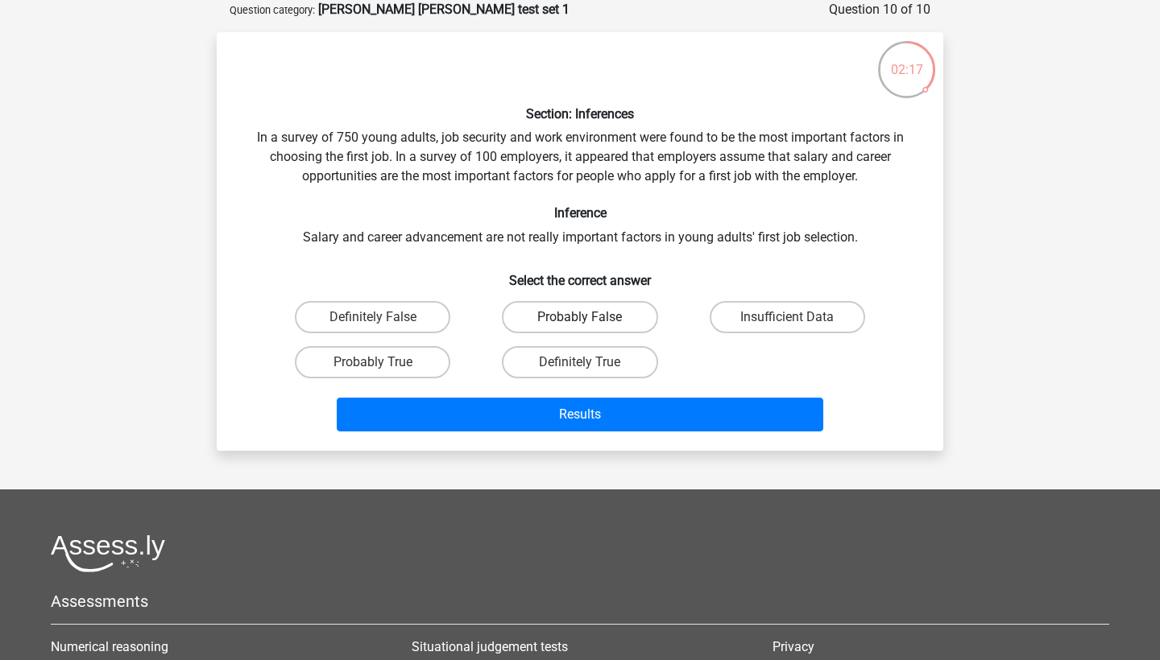
click at [572, 320] on label "Probably False" at bounding box center [579, 317] width 155 height 32
click at [580, 320] on input "Probably False" at bounding box center [585, 322] width 10 height 10
radio input "true"
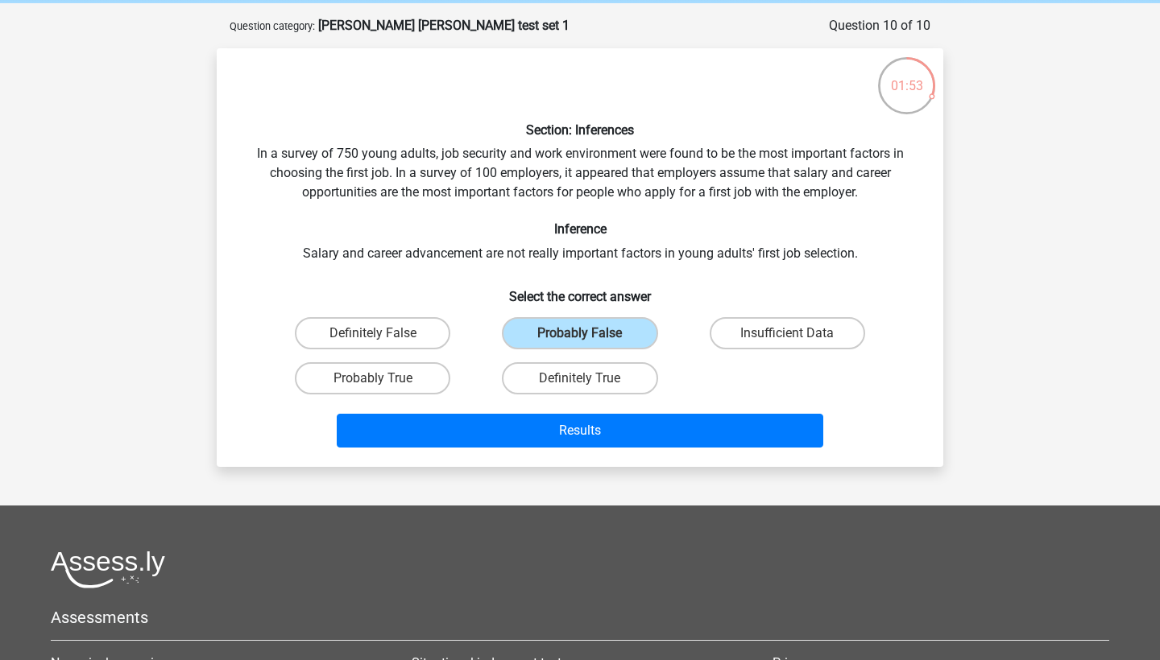
scroll to position [77, 0]
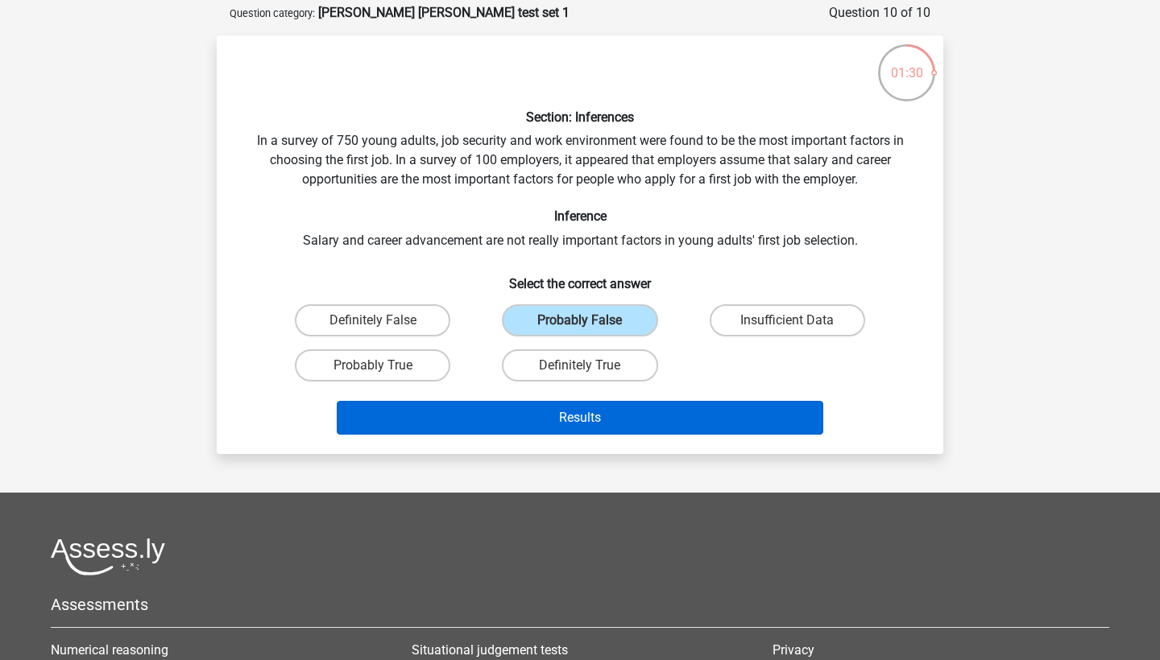
click at [644, 407] on button "Results" at bounding box center [580, 418] width 487 height 34
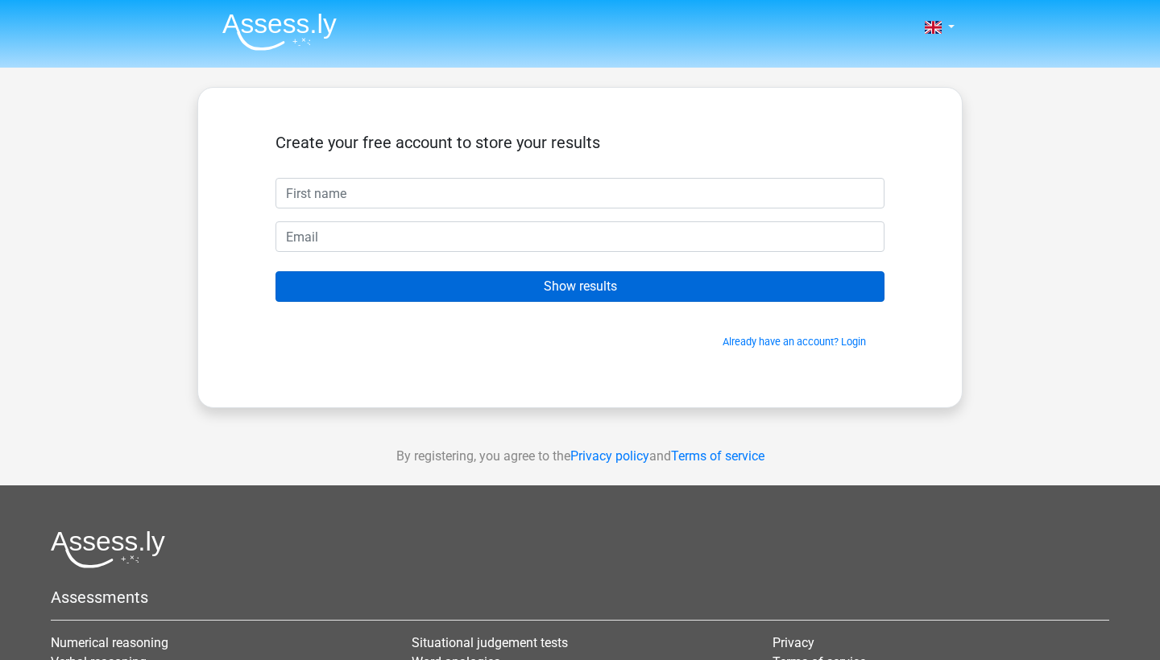
click at [580, 279] on input "Show results" at bounding box center [579, 286] width 609 height 31
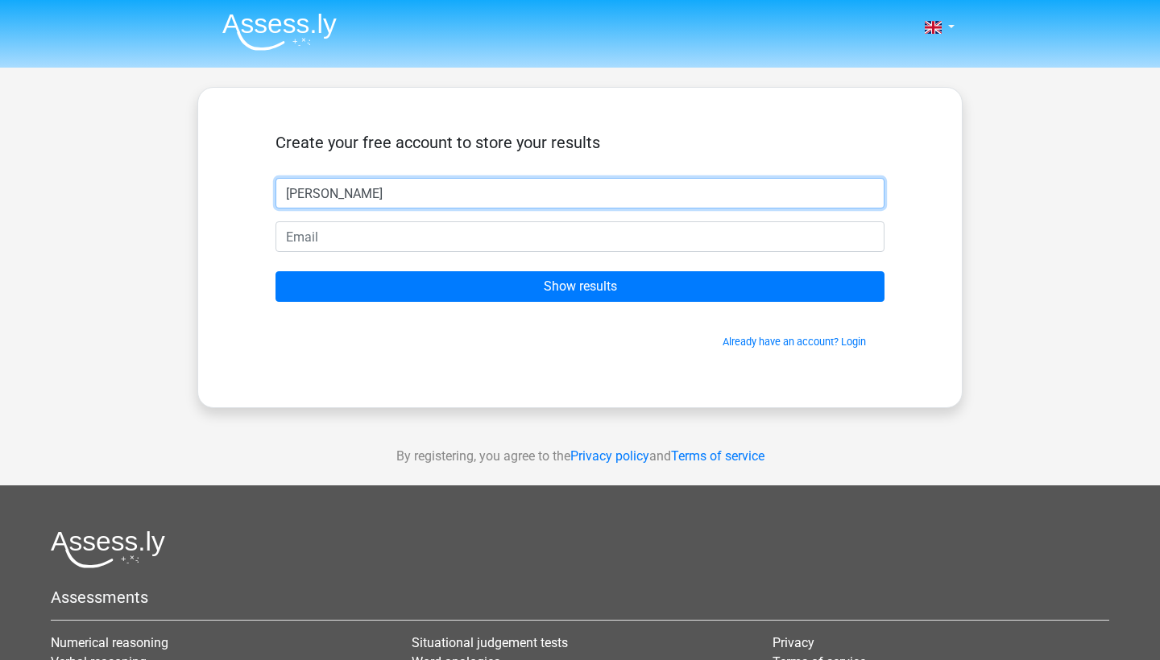
type input "[PERSON_NAME]"
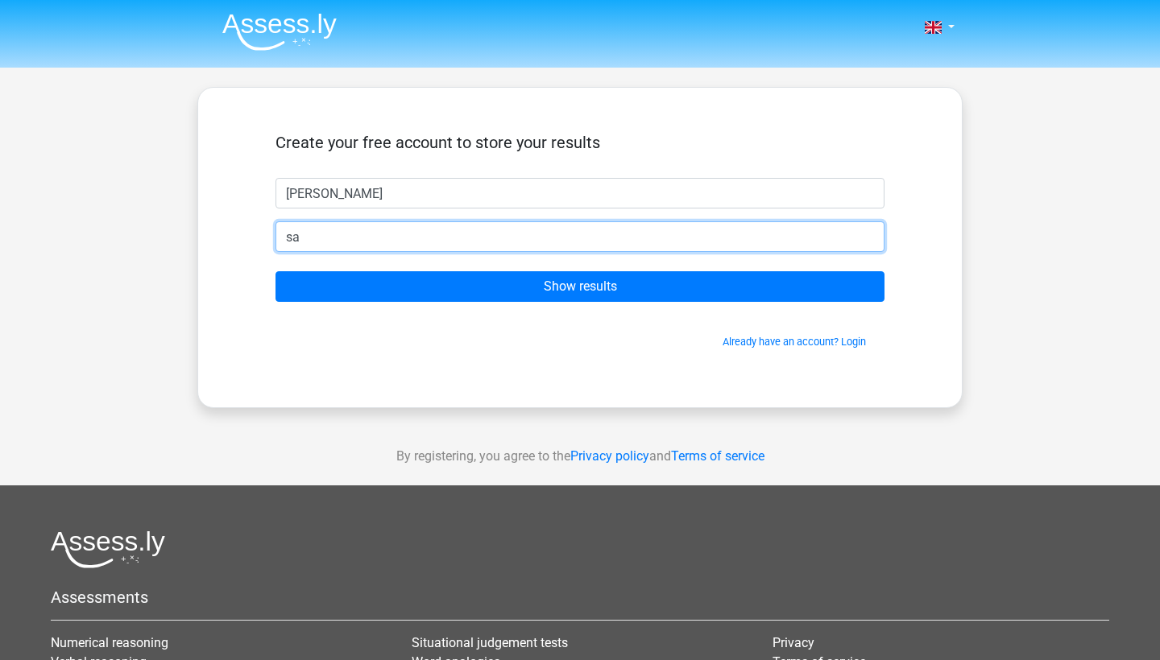
type input "s"
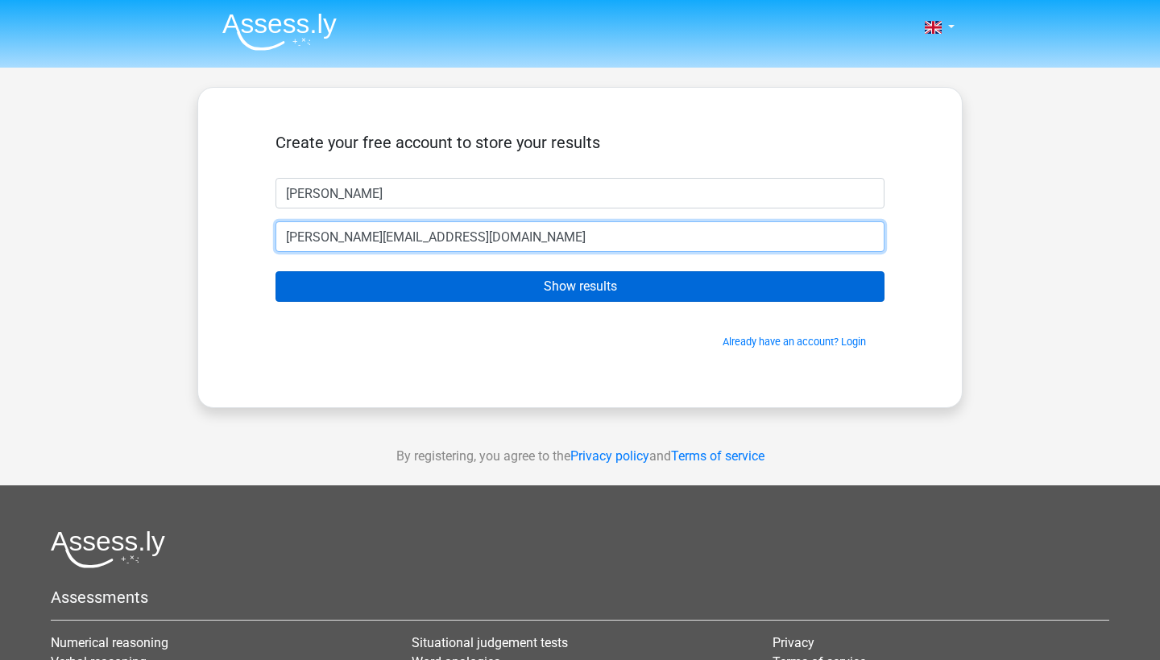
type input "a.malikova@student.fdu.edu"
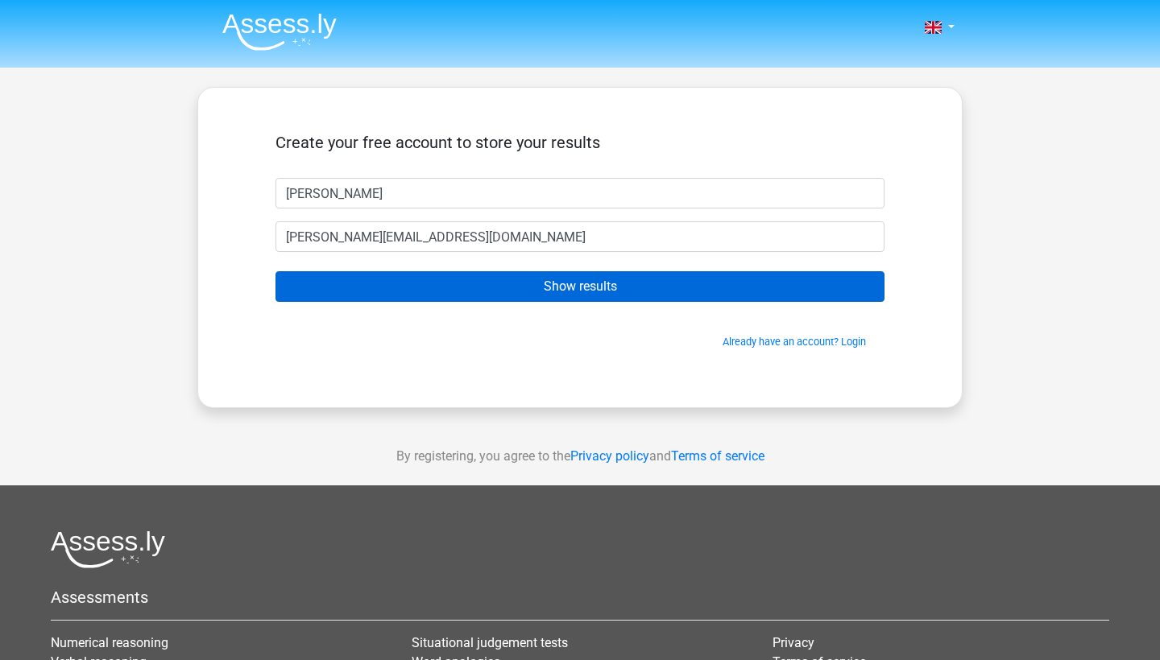
click at [614, 296] on input "Show results" at bounding box center [579, 286] width 609 height 31
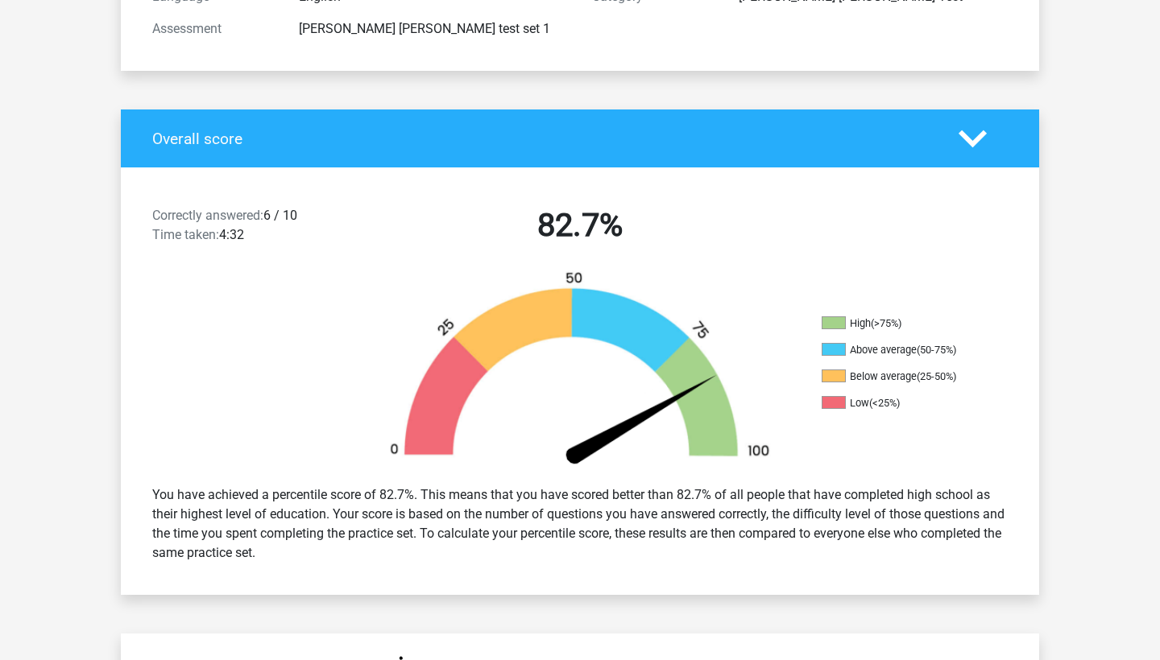
scroll to position [254, 0]
